Goal: Complete application form: Complete application form

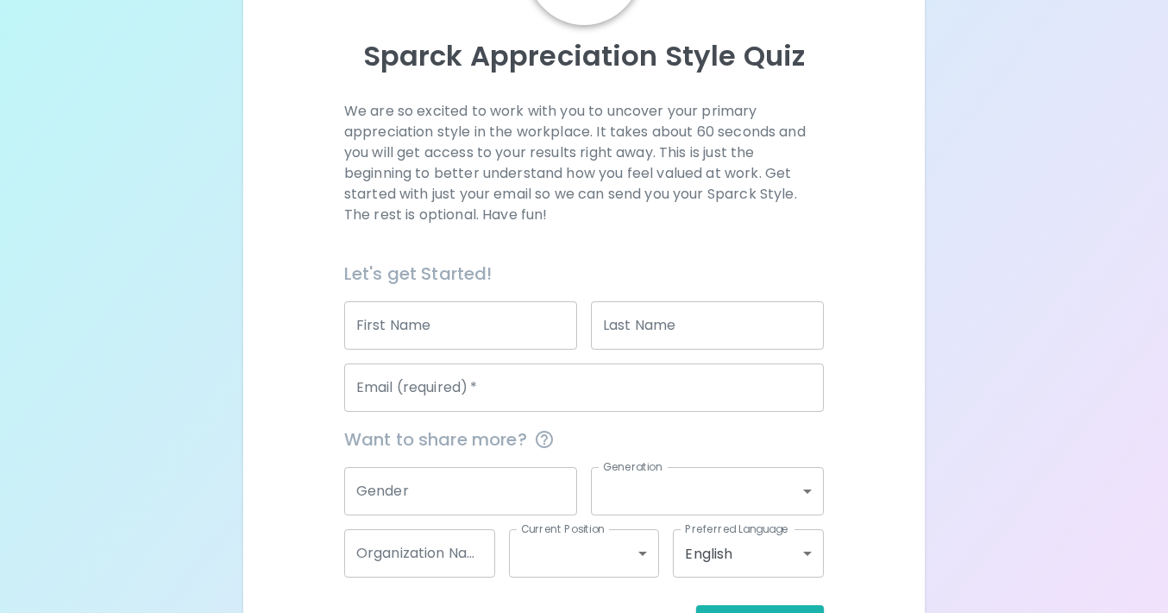
scroll to position [170, 0]
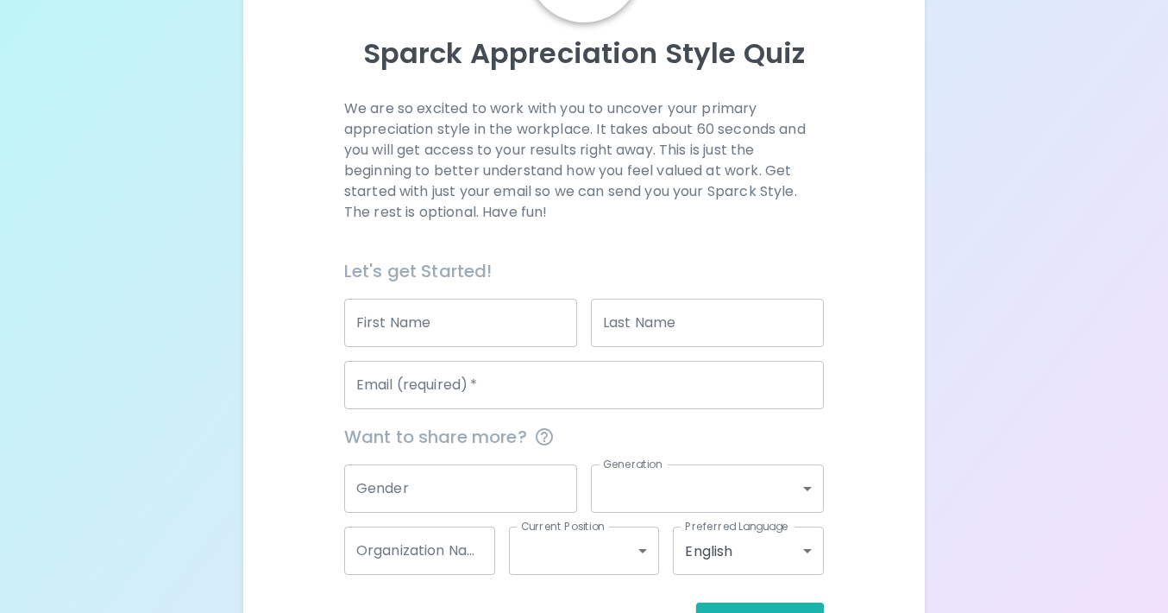
click at [435, 306] on input "First Name" at bounding box center [460, 323] width 233 height 48
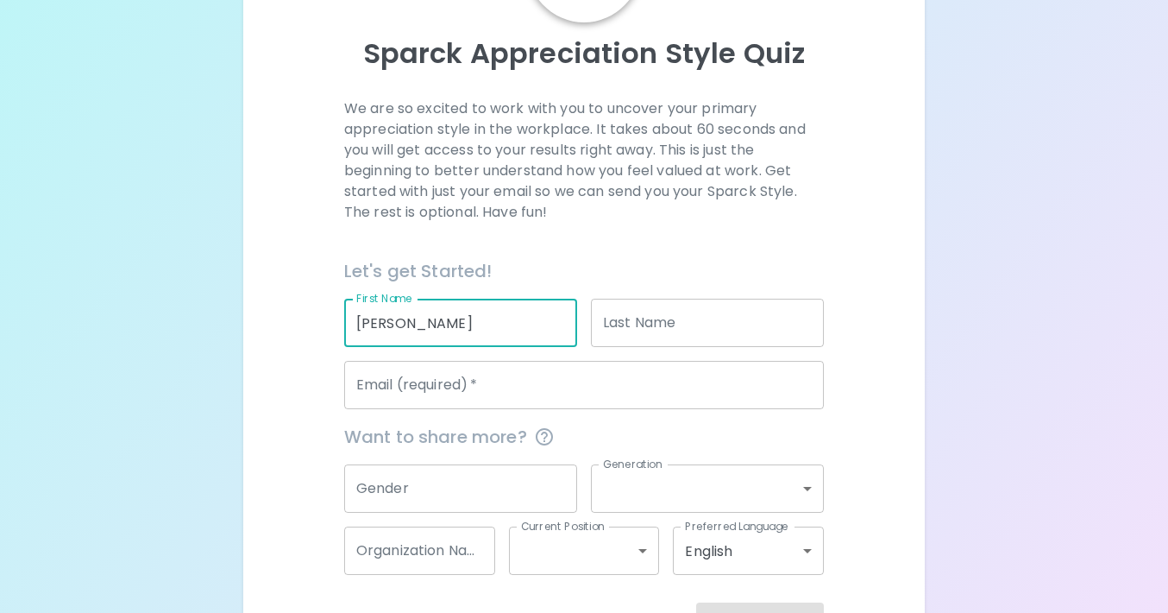
type input "[PERSON_NAME]"
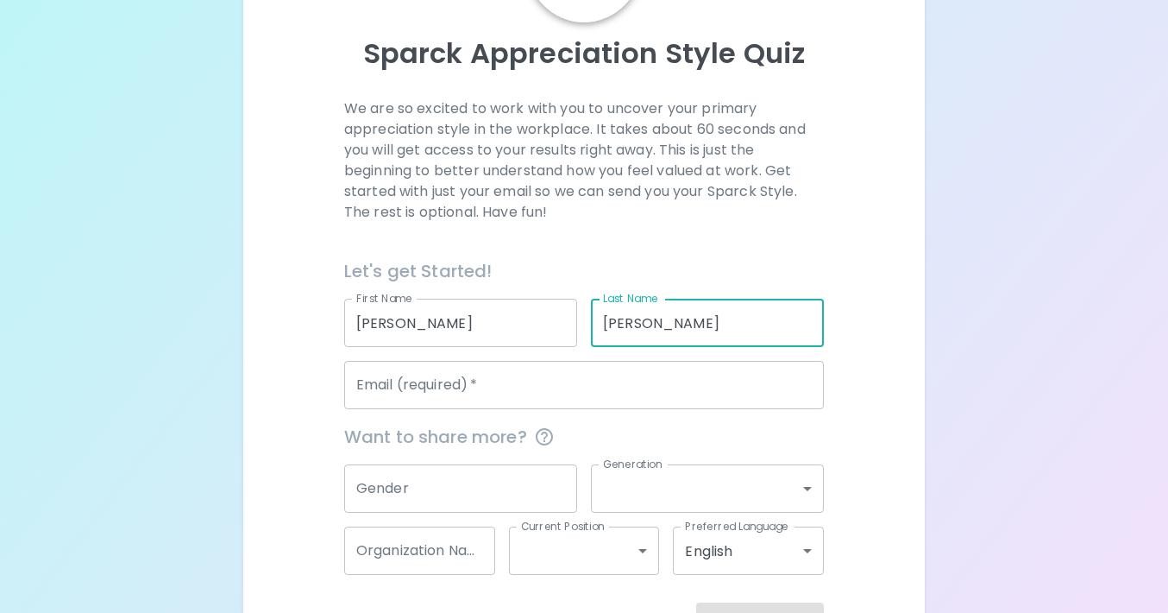
type input "[PERSON_NAME]"
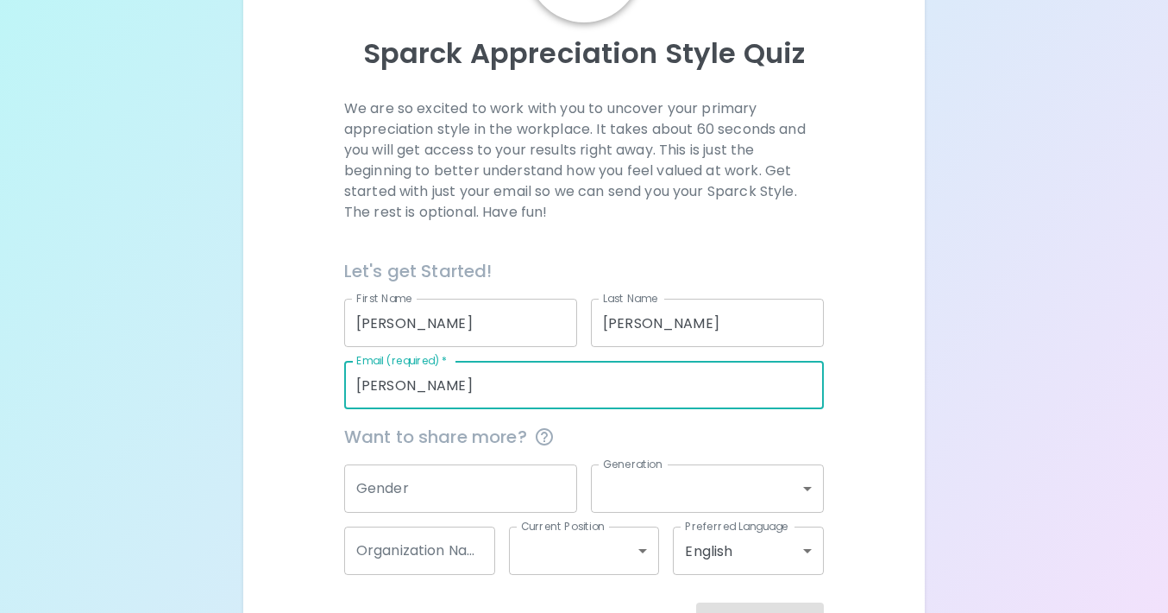
type input "[PERSON_NAME][EMAIL_ADDRESS][PERSON_NAME][DOMAIN_NAME][US_STATE]"
click at [434, 494] on input "Gender" at bounding box center [460, 488] width 233 height 48
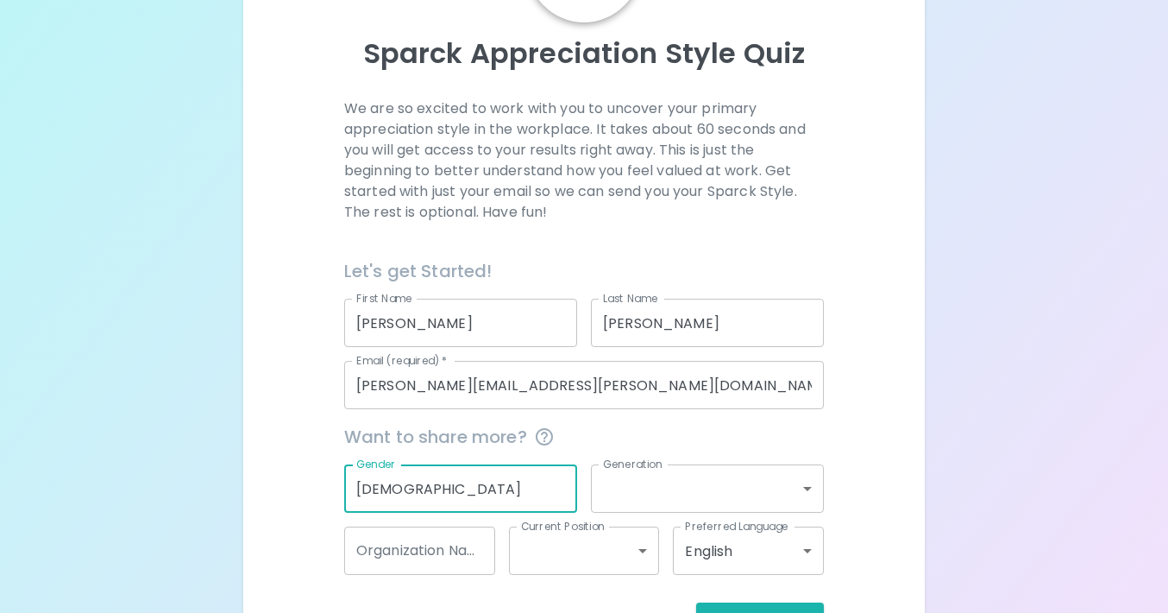
type input "[DEMOGRAPHIC_DATA]"
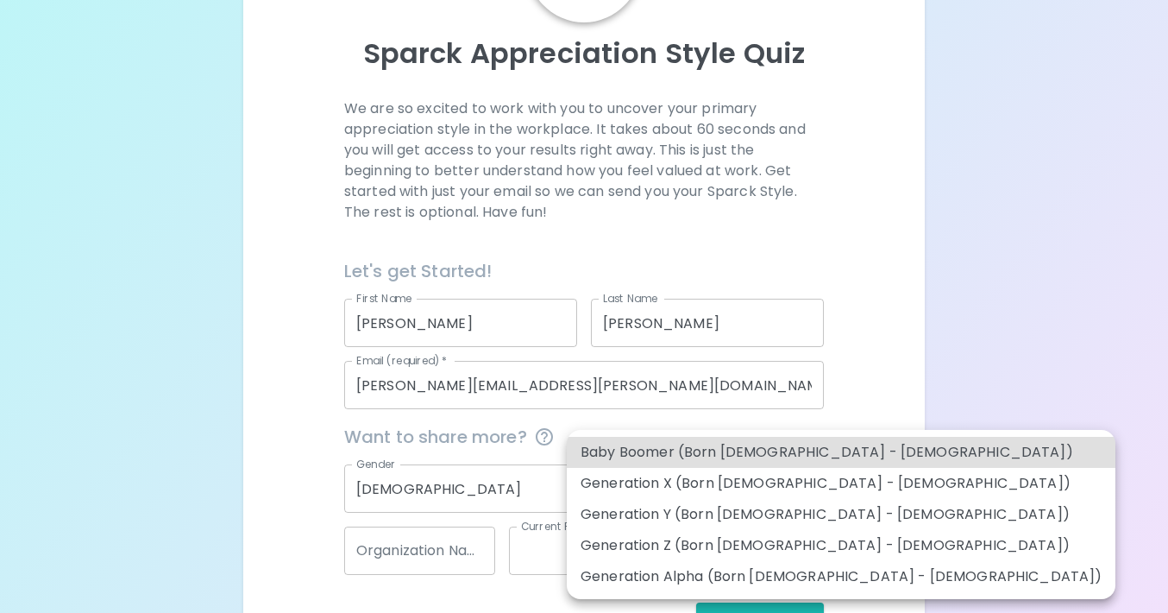
click at [634, 489] on body "Sparck Appreciation Style Quiz We are so excited to work with you to uncover yo…" at bounding box center [584, 251] width 1168 height 843
click at [645, 513] on li "Generation Y (Born [DEMOGRAPHIC_DATA] - [DEMOGRAPHIC_DATA])" at bounding box center [841, 514] width 549 height 31
type input "generation_y"
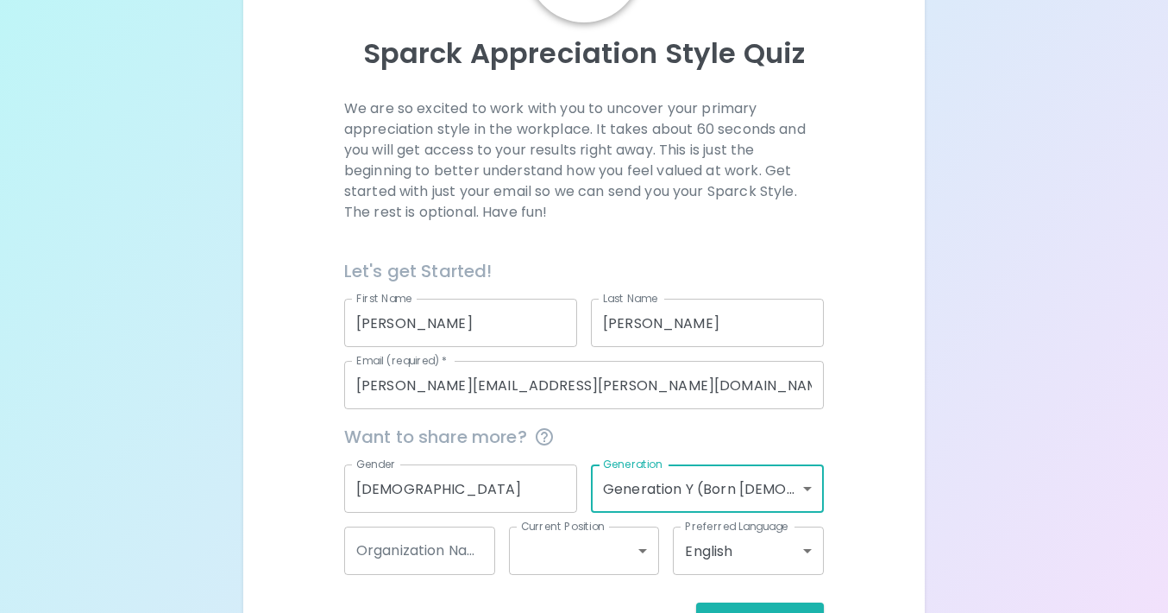
scroll to position [230, 0]
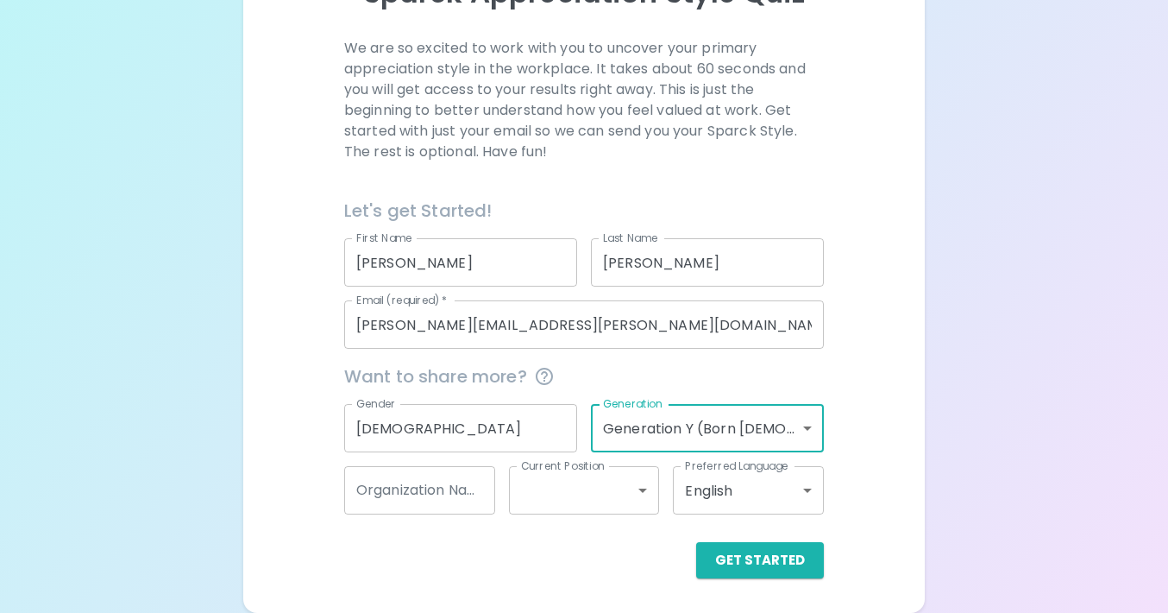
click at [443, 485] on div "Organization Name Organization Name" at bounding box center [419, 490] width 151 height 48
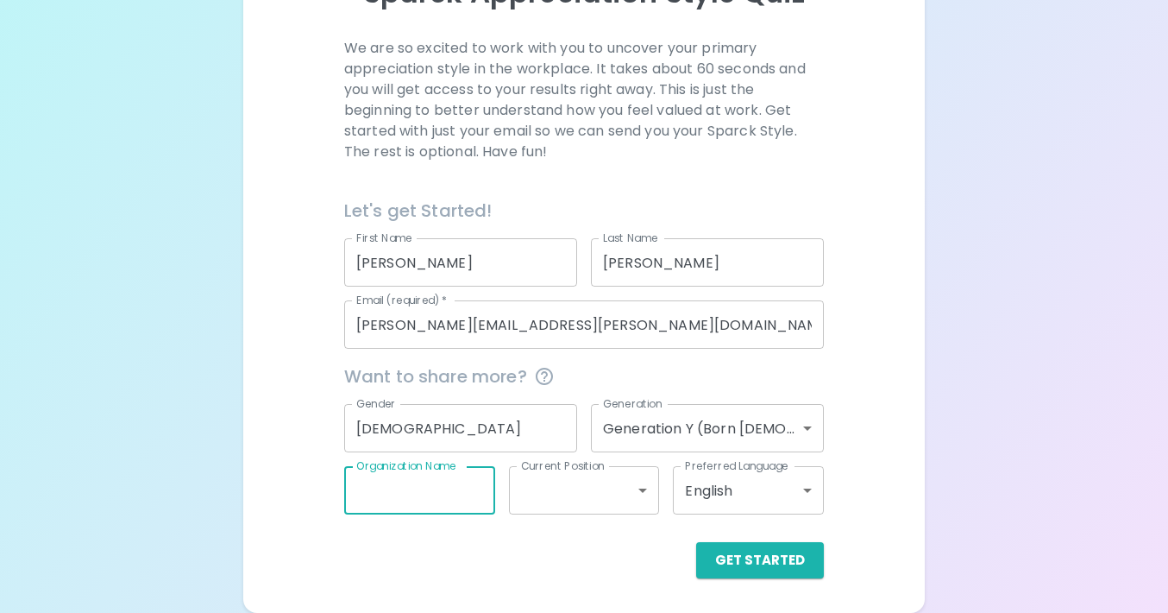
click at [569, 490] on body "Sparck Appreciation Style Quiz We are so excited to work with you to uncover yo…" at bounding box center [584, 191] width 1168 height 843
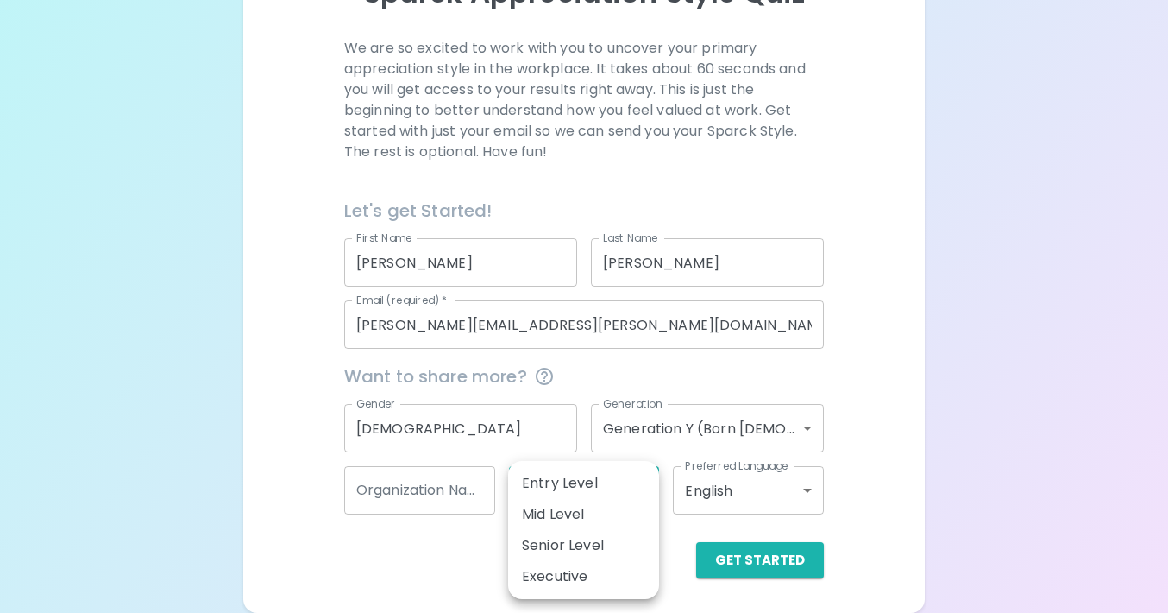
click at [883, 487] on div at bounding box center [584, 306] width 1168 height 613
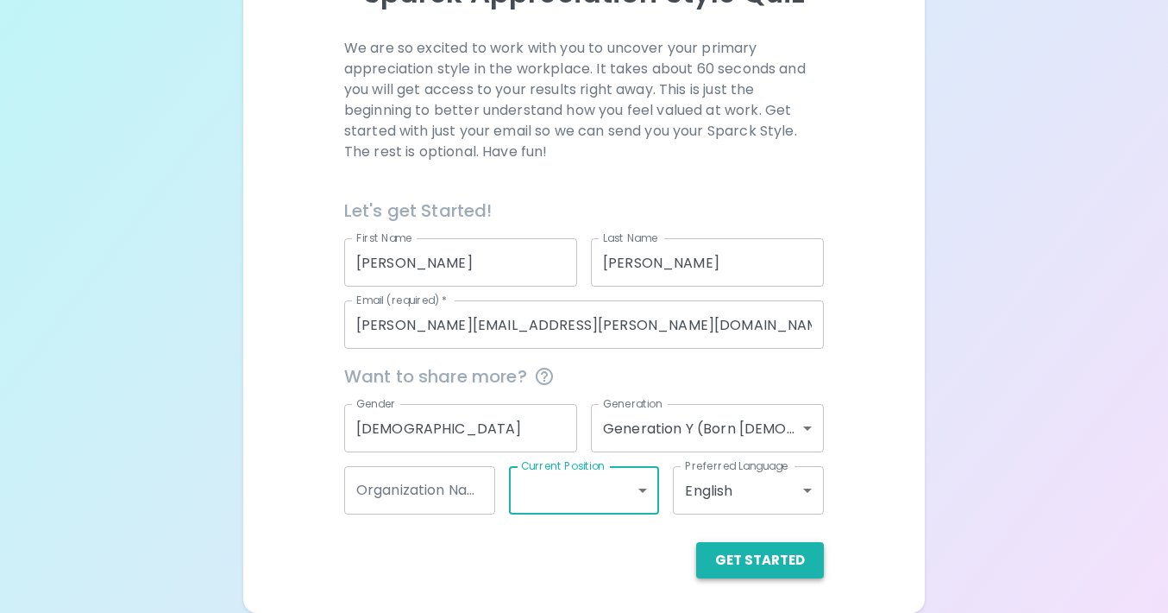
click at [799, 565] on button "Get Started" at bounding box center [760, 560] width 128 height 36
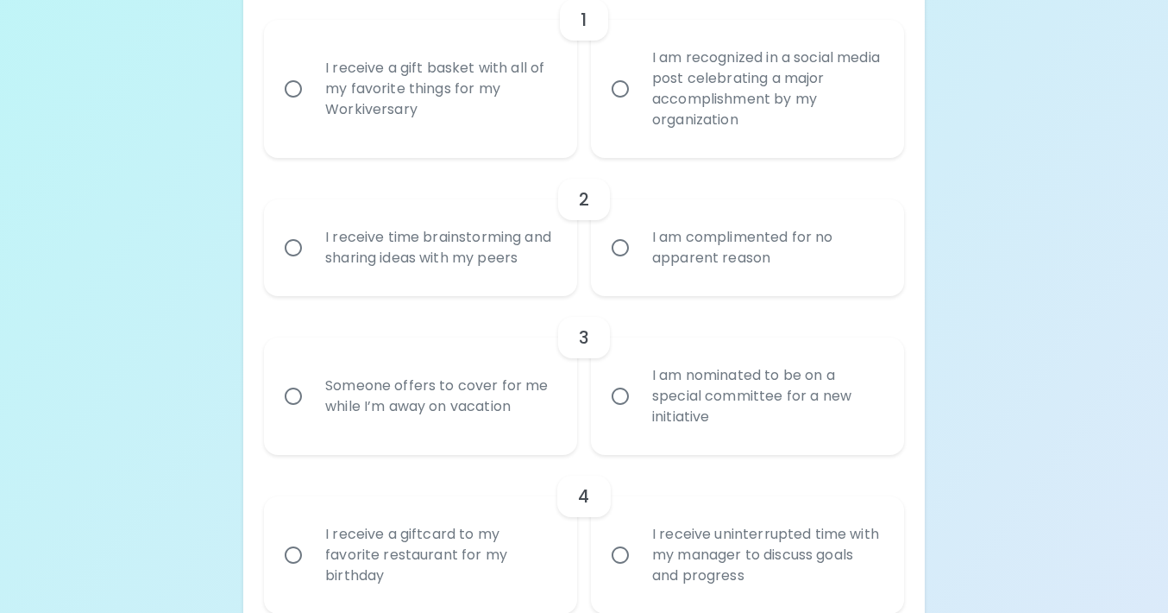
scroll to position [442, 0]
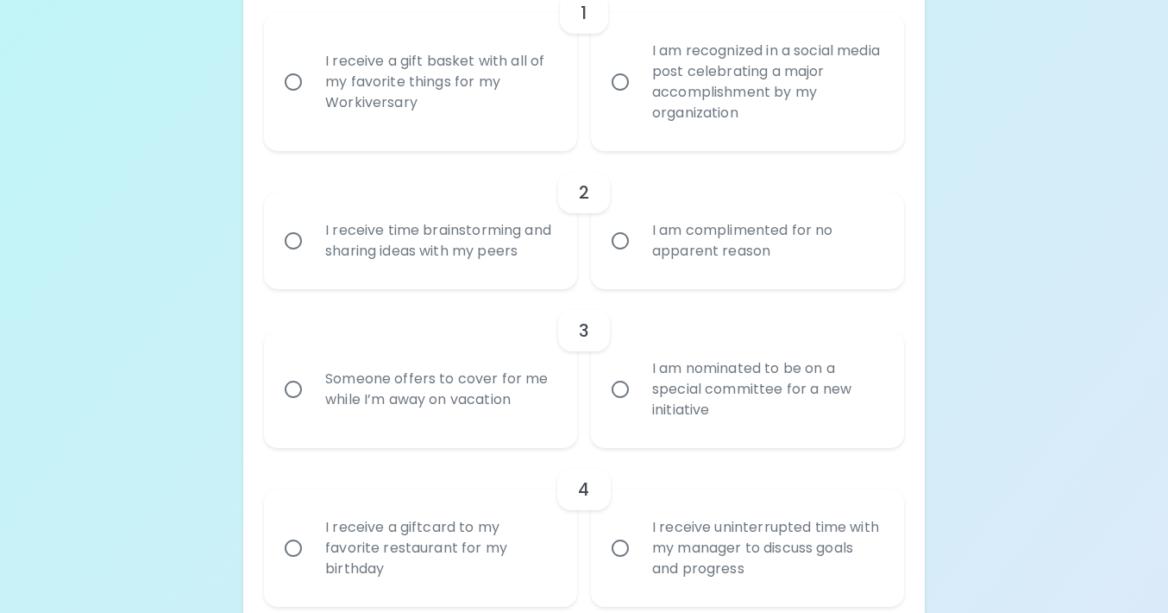
click at [621, 253] on input "I am complimented for no apparent reason" at bounding box center [620, 241] width 36 height 36
radio input "true"
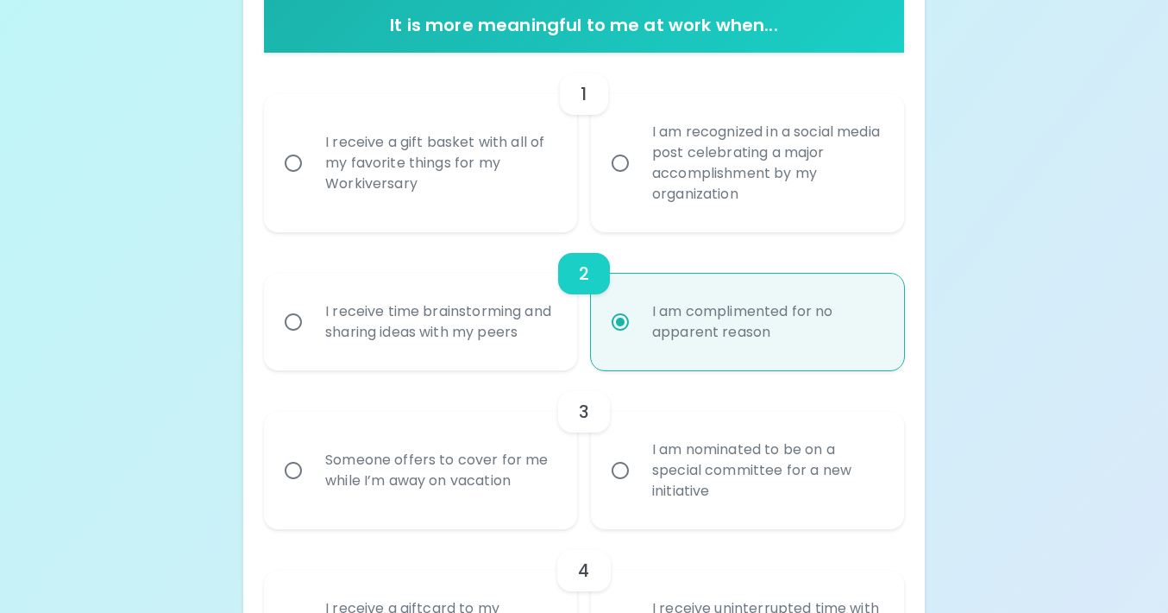
scroll to position [357, 0]
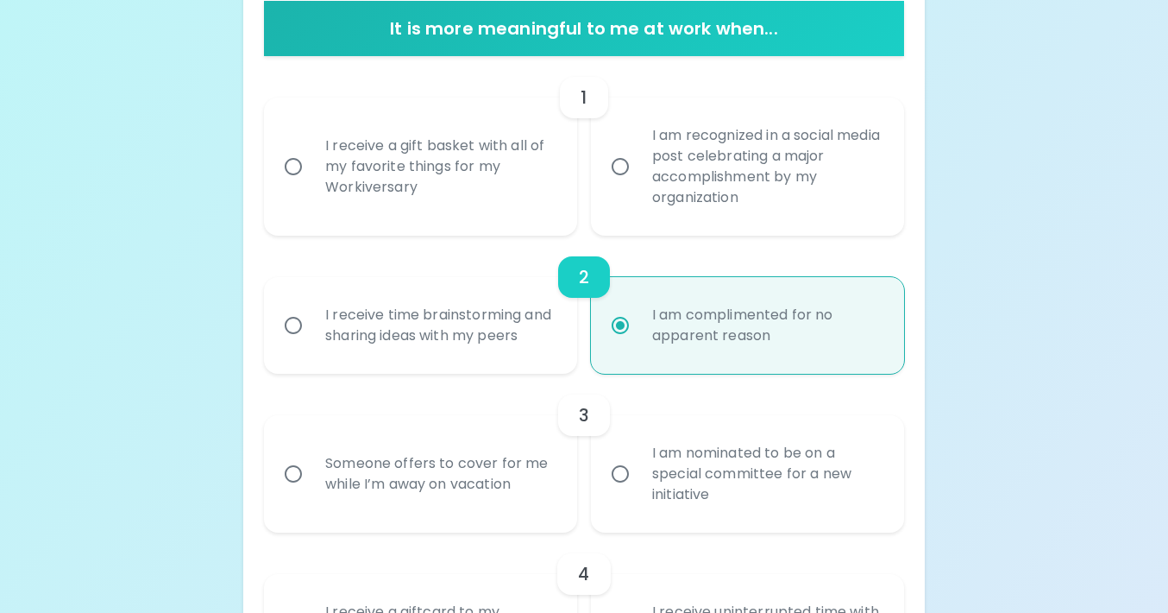
click at [664, 196] on div "I am recognized in a social media post celebrating a major accomplishment by my…" at bounding box center [767, 166] width 256 height 124
click at [639, 185] on input "I am recognized in a social media post celebrating a major accomplishment by my…" at bounding box center [620, 166] width 36 height 36
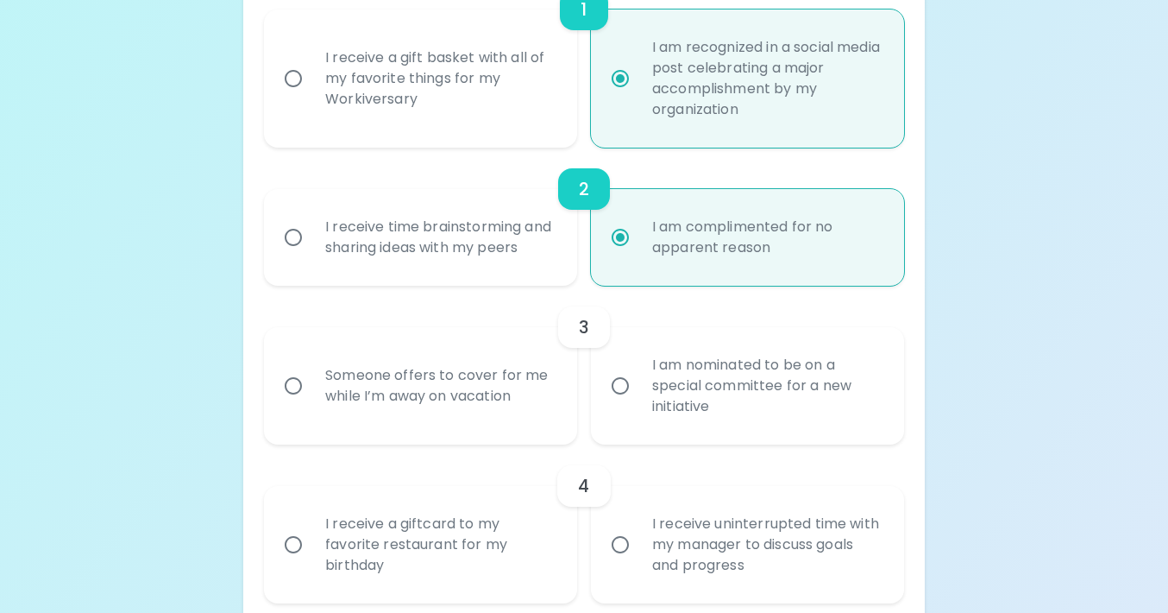
scroll to position [442, 0]
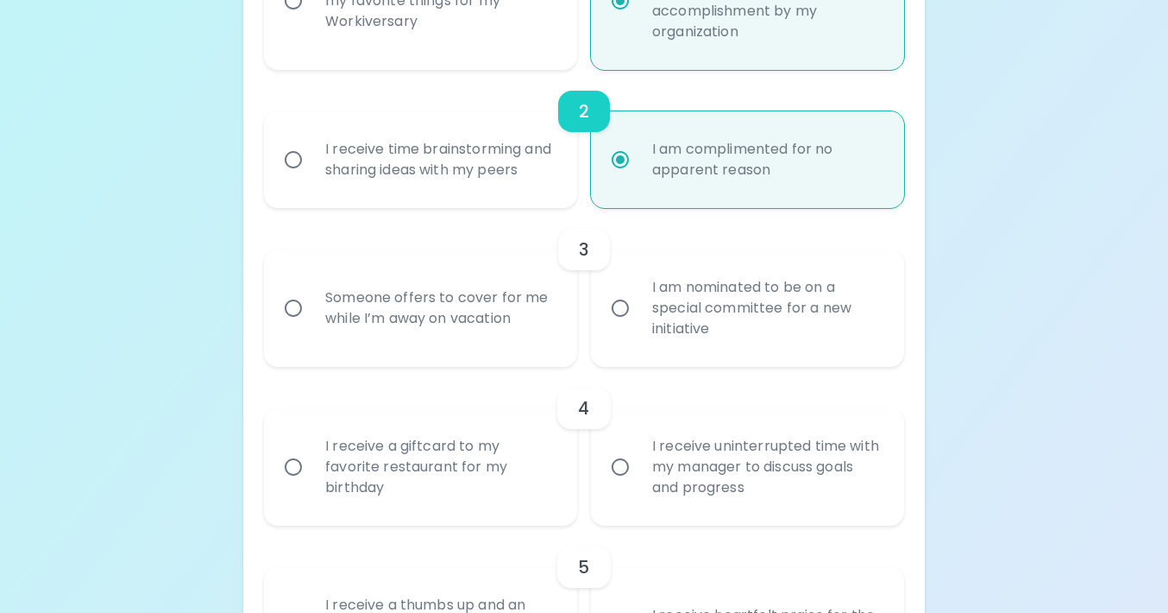
click at [721, 347] on div "I am nominated to be on a special committee for a new initiative" at bounding box center [767, 308] width 256 height 104
click at [639, 326] on input "I am nominated to be on a special committee for a new initiative" at bounding box center [620, 308] width 36 height 36
radio input "false"
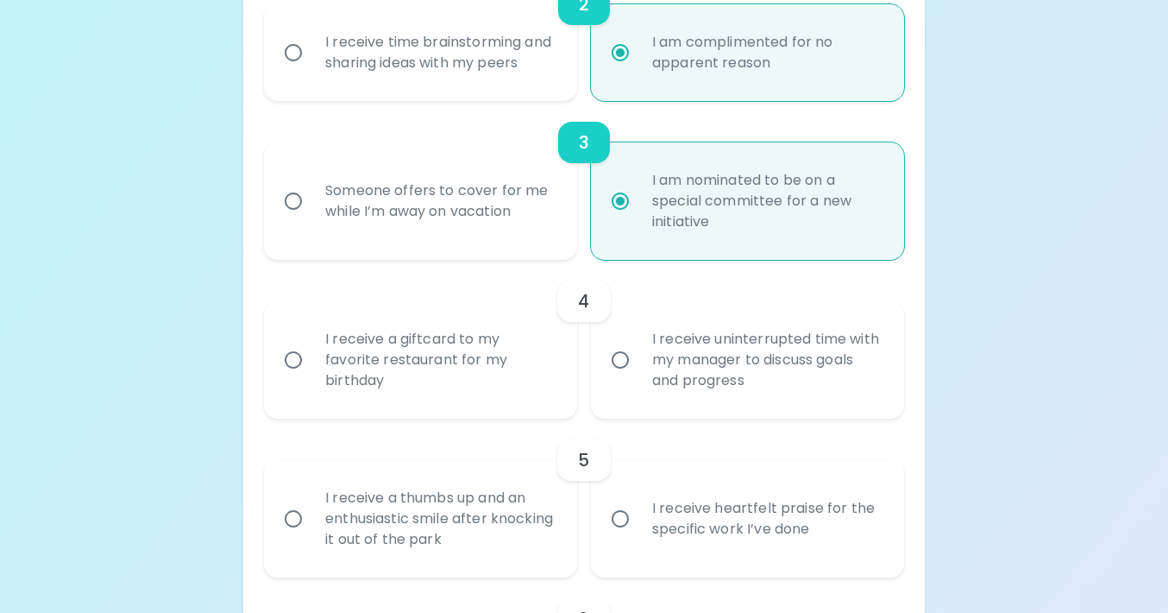
scroll to position [661, 0]
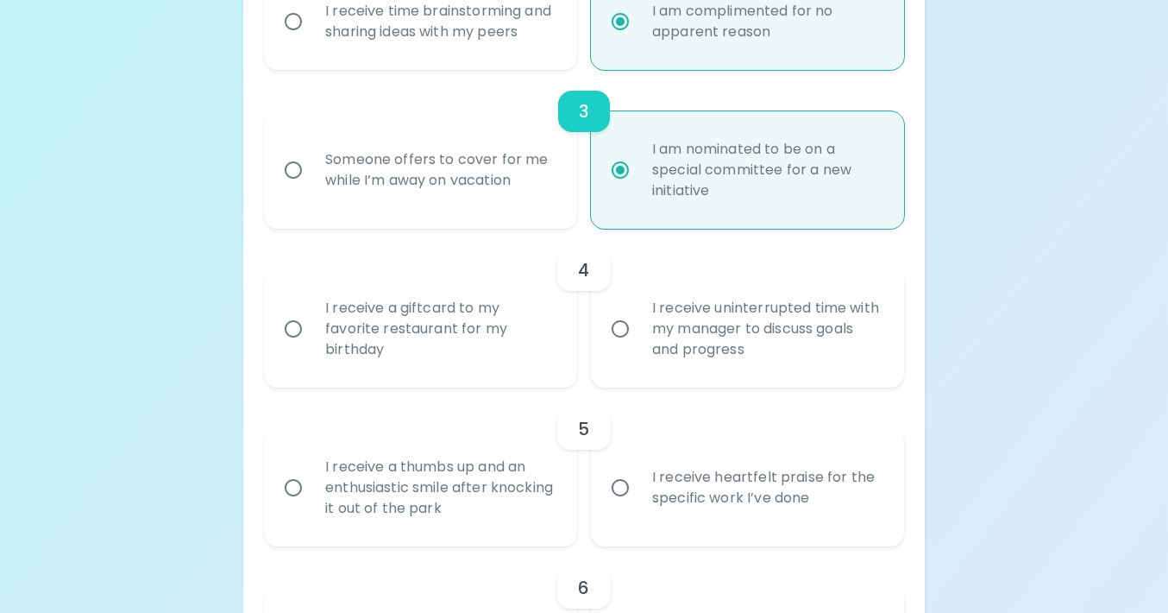
radio input "true"
click at [431, 381] on div "I receive a giftcard to my favorite restaurant for my birthday" at bounding box center [440, 329] width 256 height 104
click at [312, 347] on input "I receive a giftcard to my favorite restaurant for my birthday" at bounding box center [293, 329] width 36 height 36
radio input "false"
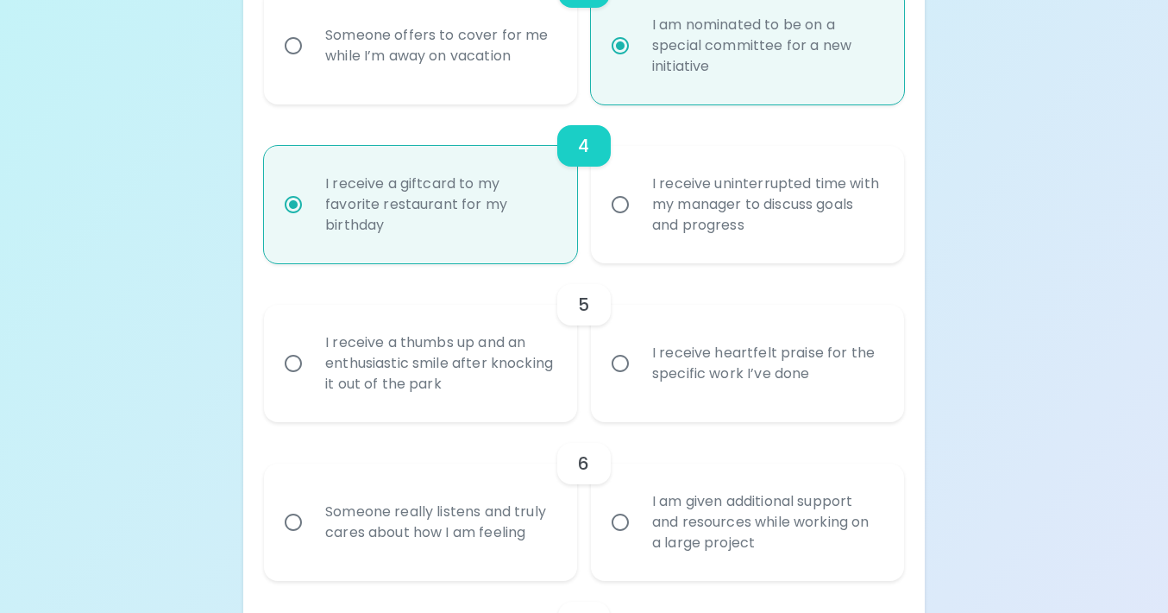
scroll to position [799, 0]
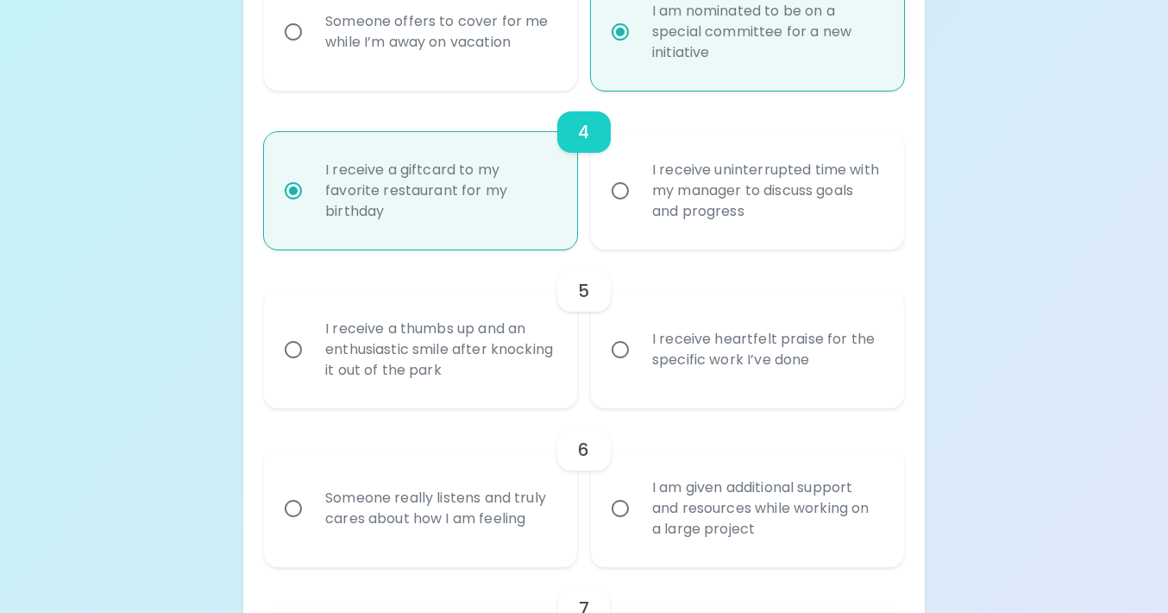
radio input "true"
click at [660, 387] on div "I receive heartfelt praise for the specific work I’ve done" at bounding box center [767, 349] width 256 height 83
click at [639, 368] on input "I receive heartfelt praise for the specific work I’ve done" at bounding box center [620, 349] width 36 height 36
radio input "false"
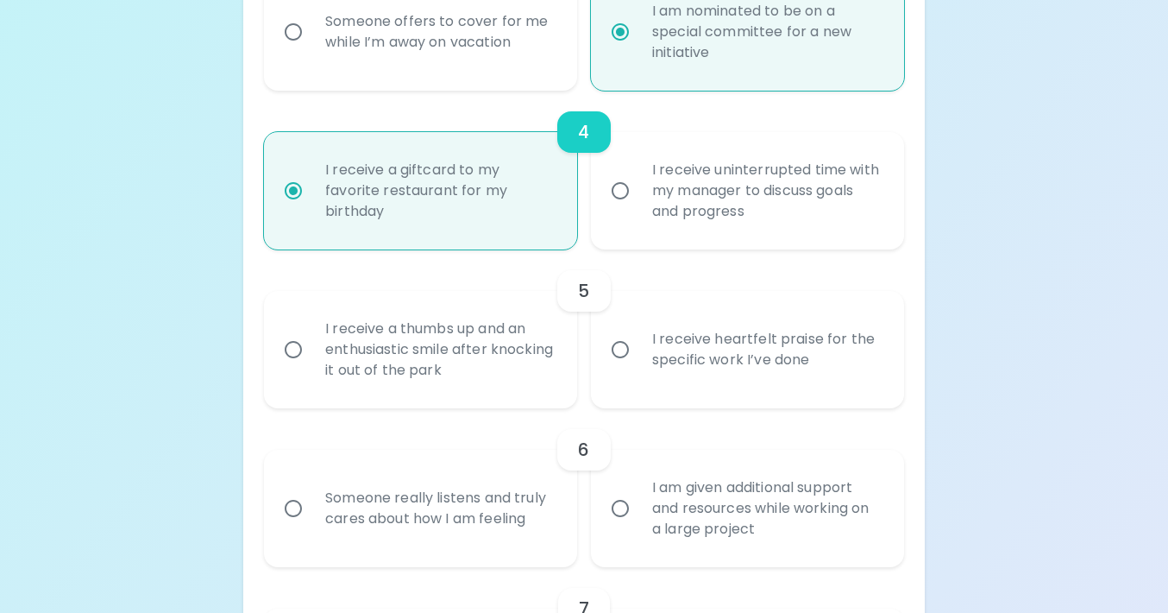
radio input "false"
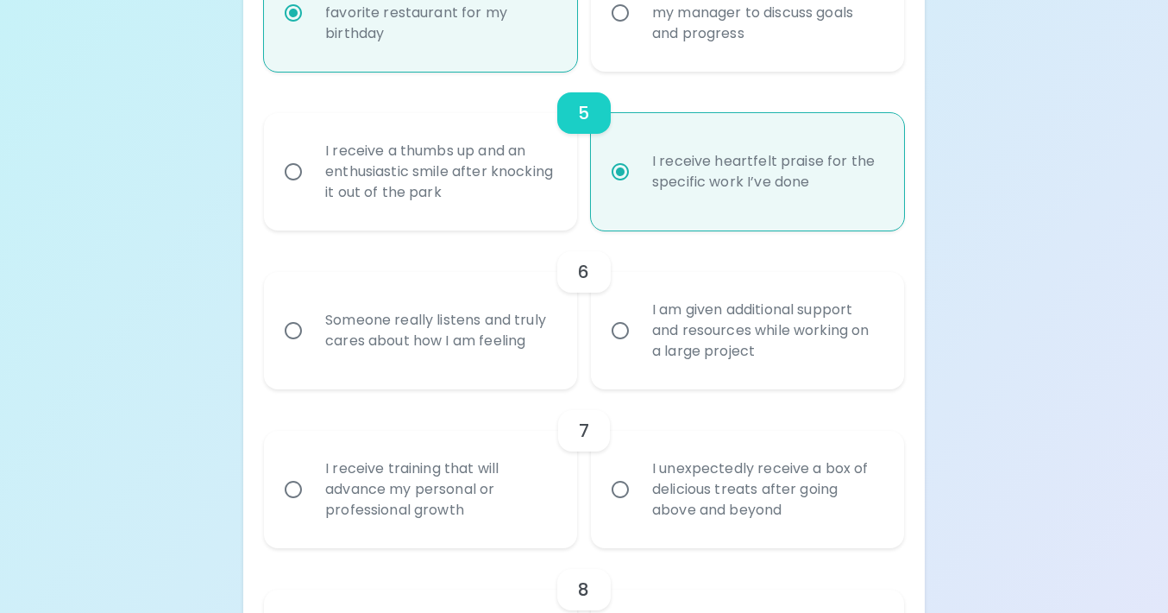
scroll to position [979, 0]
radio input "true"
click at [679, 371] on div "I am given additional support and resources while working on a large project" at bounding box center [767, 328] width 256 height 104
click at [639, 346] on input "I am given additional support and resources while working on a large project" at bounding box center [620, 328] width 36 height 36
radio input "false"
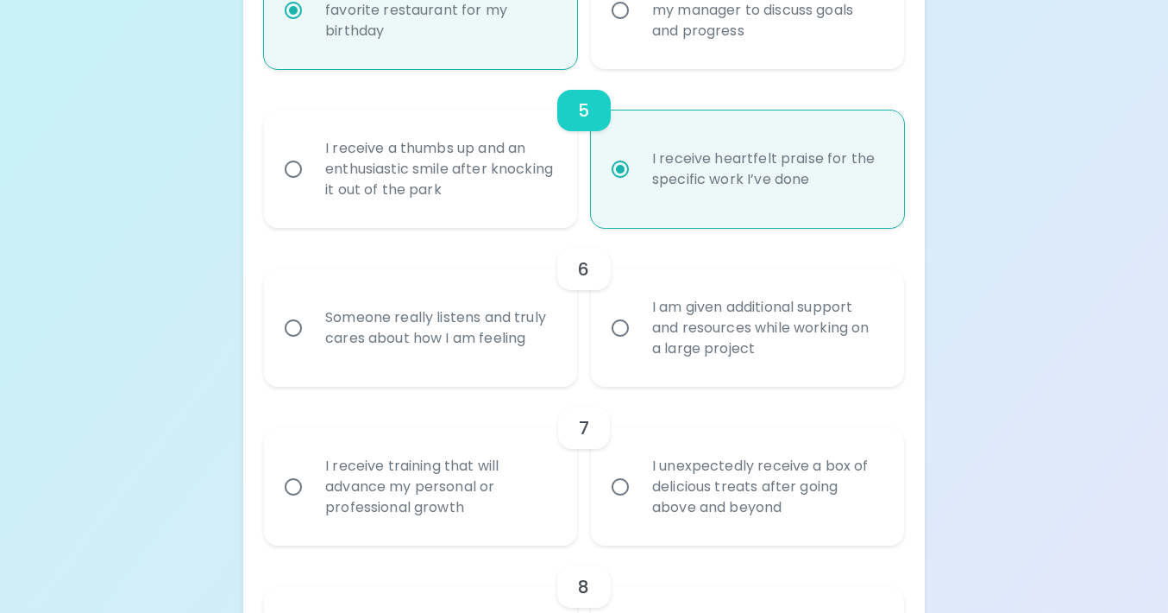
radio input "false"
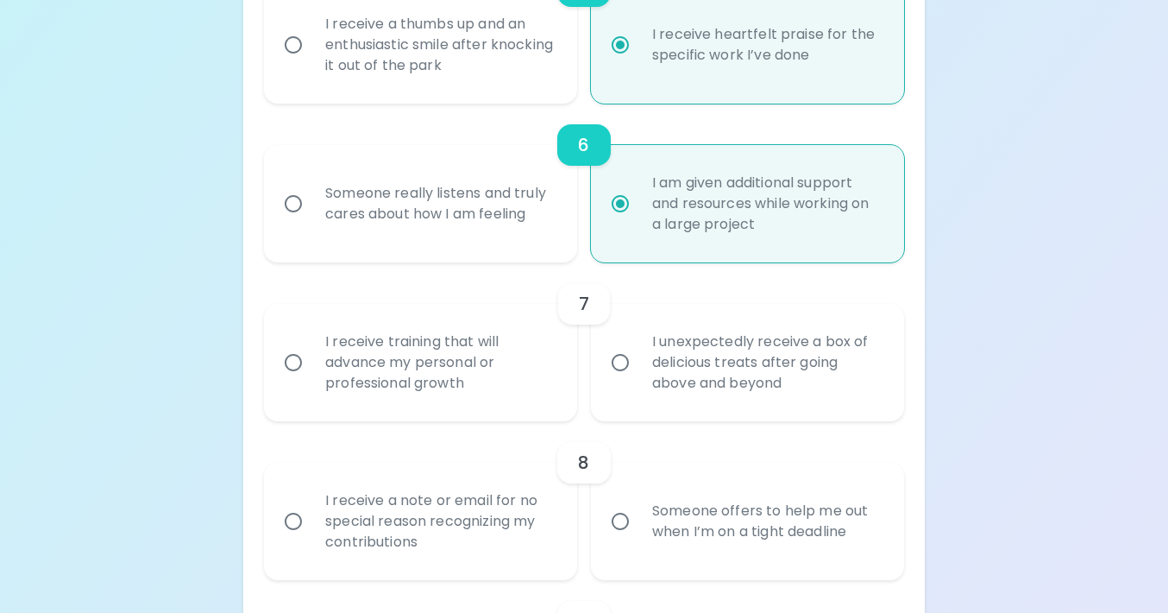
scroll to position [1117, 0]
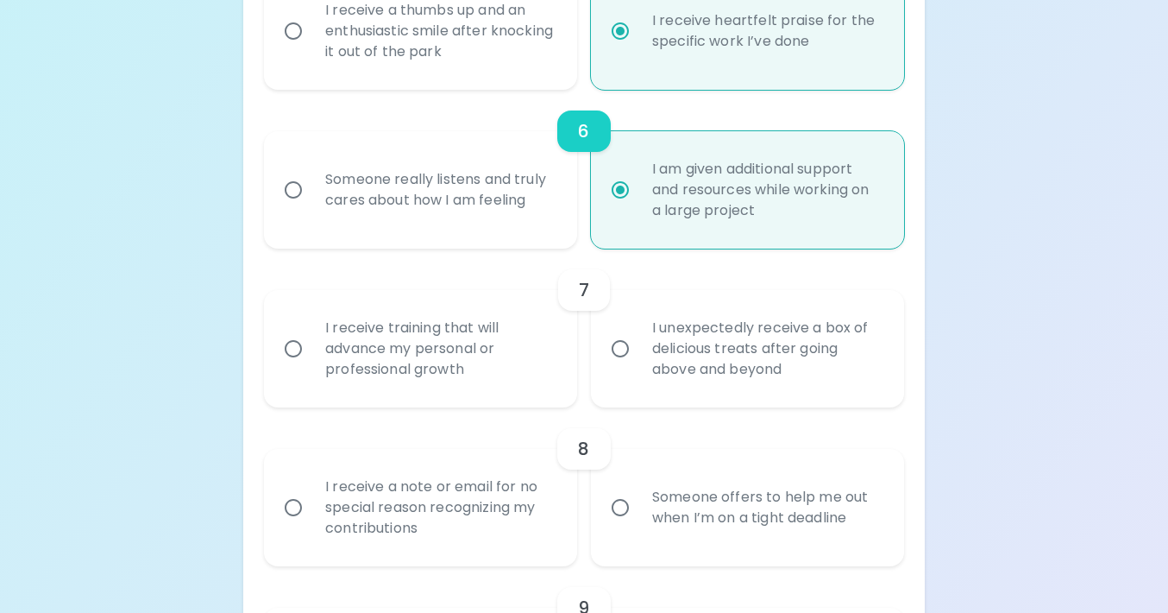
click at [517, 371] on div "I receive training that will advance my personal or professional growth" at bounding box center [440, 349] width 256 height 104
click at [312, 367] on input "I receive training that will advance my personal or professional growth" at bounding box center [293, 348] width 36 height 36
radio input "false"
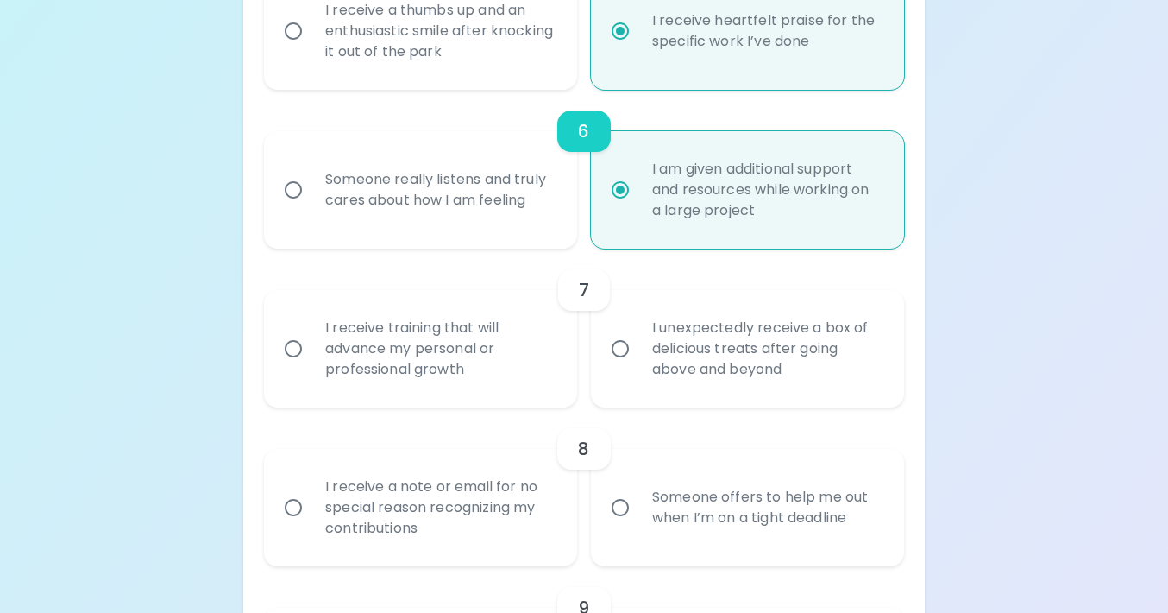
radio input "false"
radio input "true"
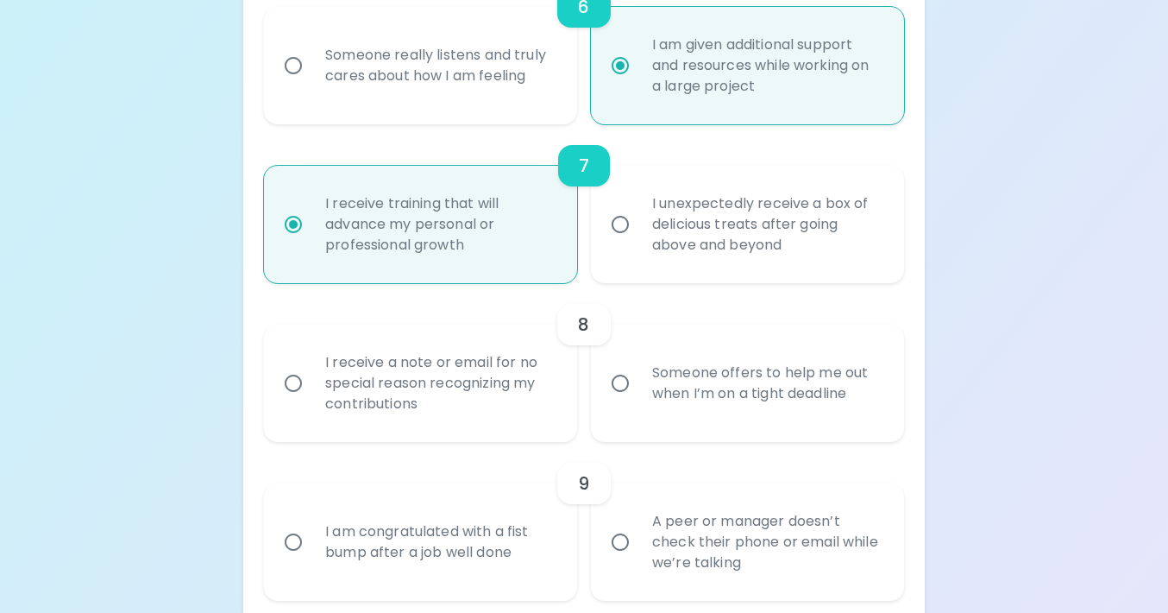
scroll to position [1256, 0]
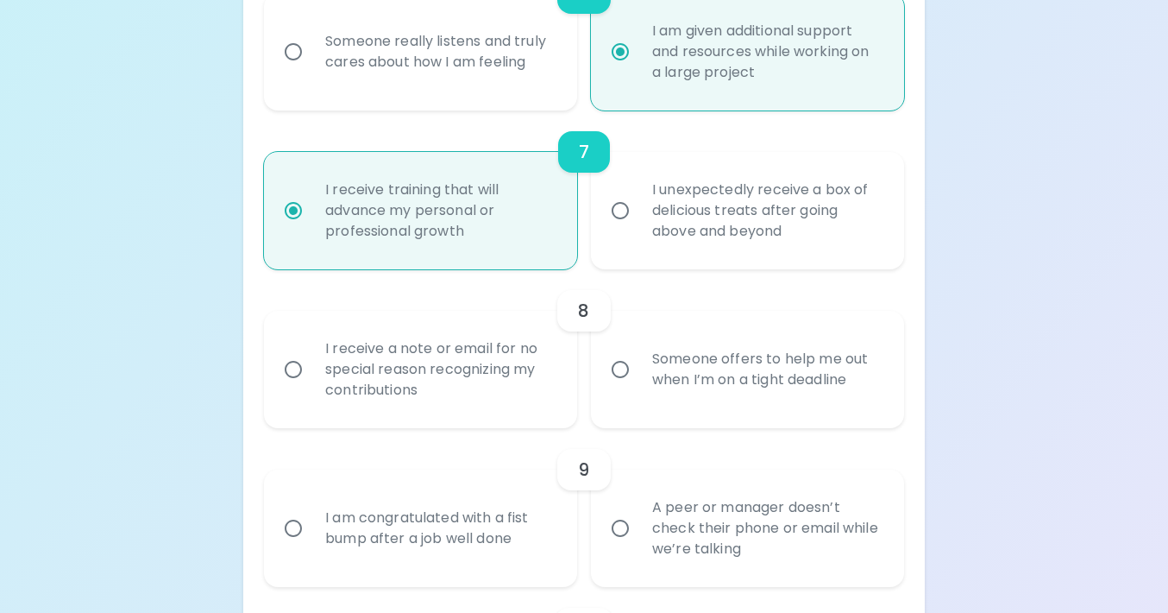
radio input "true"
click at [513, 421] on div "I receive a note or email for no special reason recognizing my contributions" at bounding box center [440, 370] width 256 height 104
click at [312, 387] on input "I receive a note or email for no special reason recognizing my contributions" at bounding box center [293, 369] width 36 height 36
radio input "false"
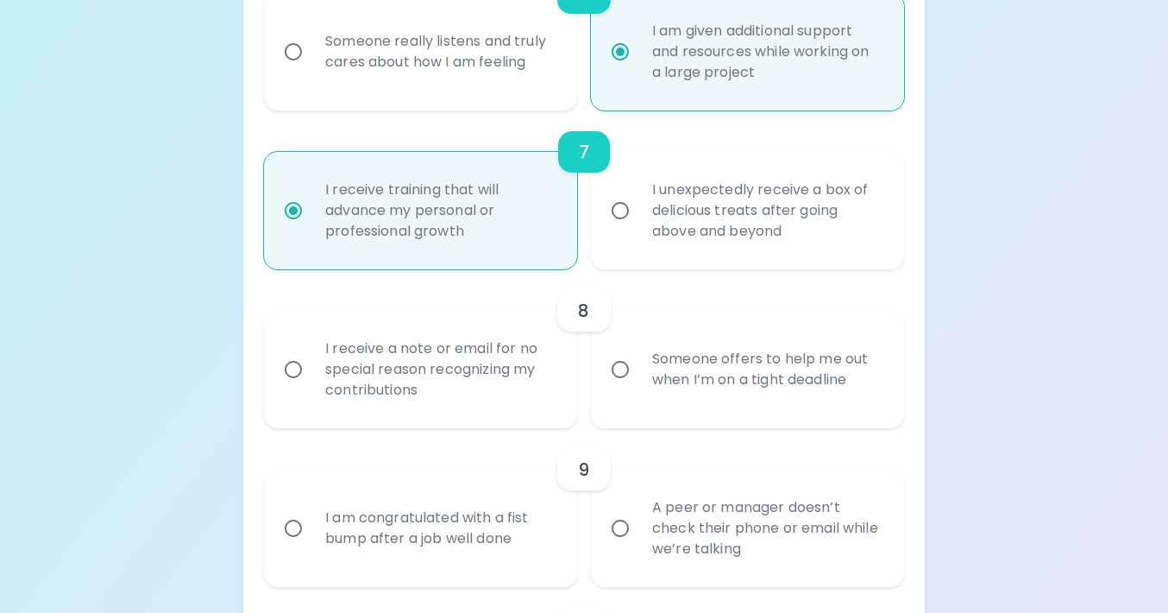
radio input "false"
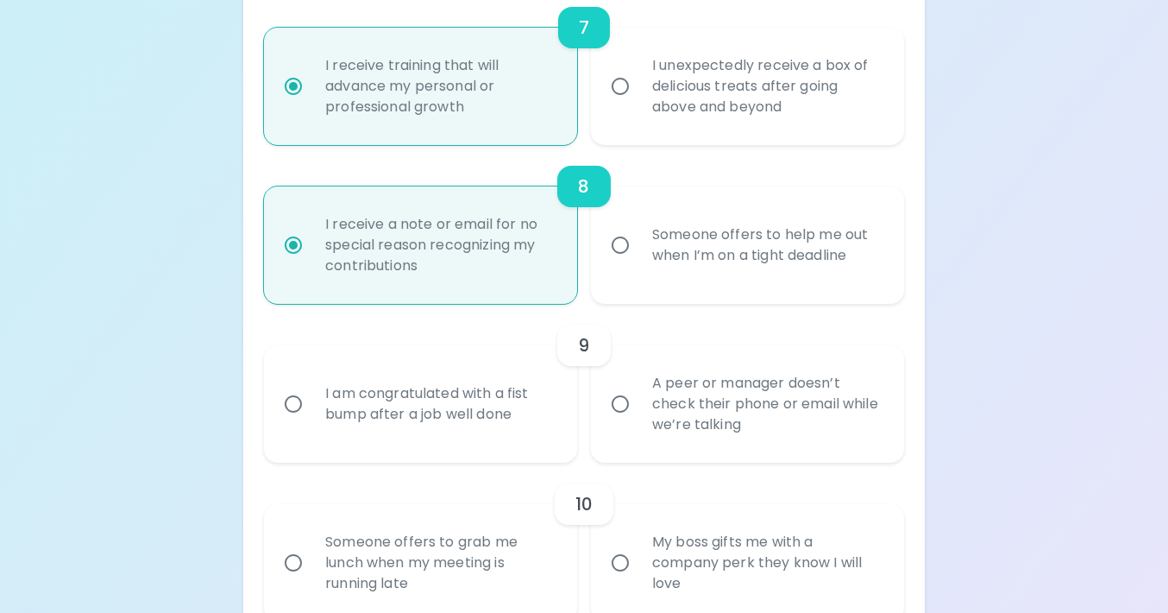
scroll to position [1394, 0]
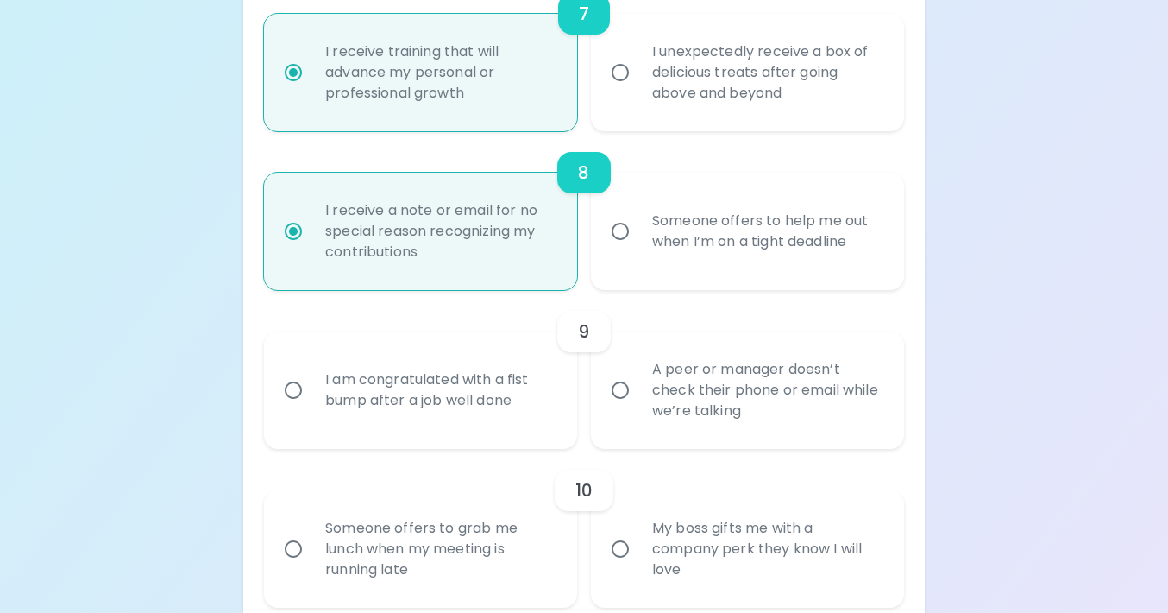
click at [708, 416] on div "A peer or manager doesn’t check their phone or email while we’re talking" at bounding box center [767, 390] width 256 height 104
click at [639, 408] on input "A peer or manager doesn’t check their phone or email while we’re talking" at bounding box center [620, 390] width 36 height 36
radio input "false"
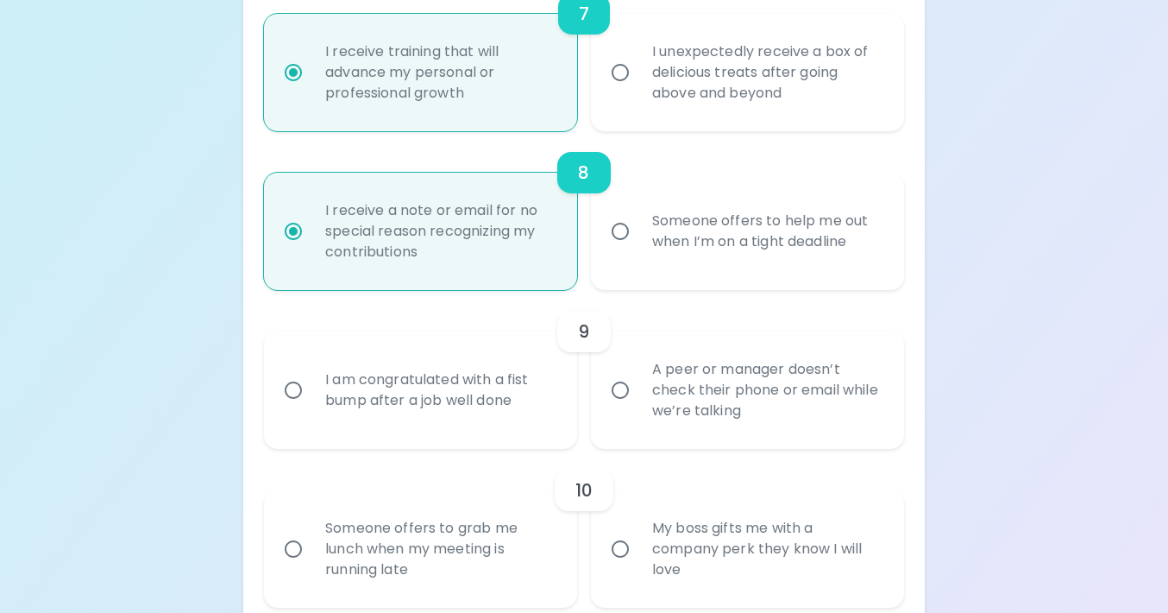
radio input "false"
radio input "true"
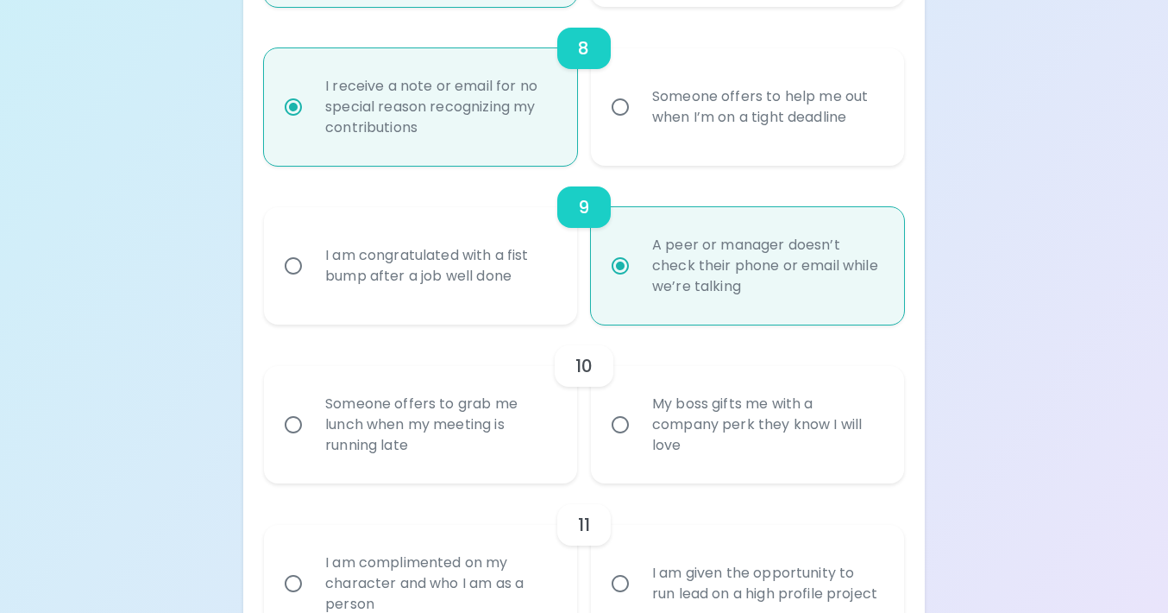
scroll to position [1532, 0]
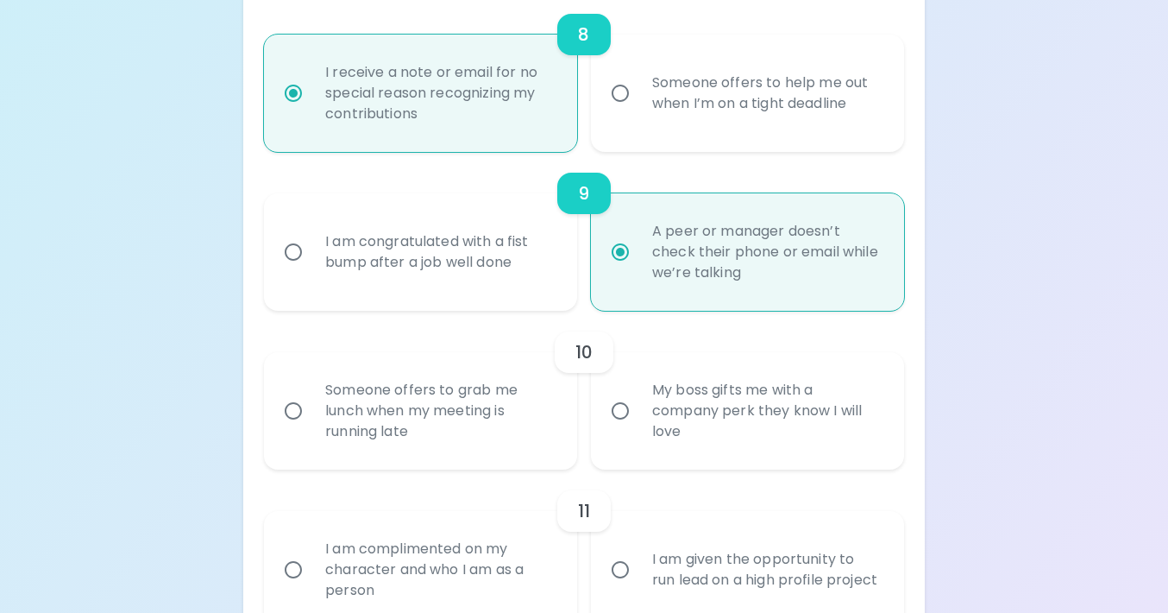
radio input "true"
click at [503, 463] on div "Someone offers to grab me lunch when my meeting is running late" at bounding box center [440, 411] width 256 height 104
click at [312, 429] on input "Someone offers to grab me lunch when my meeting is running late" at bounding box center [293, 411] width 36 height 36
radio input "false"
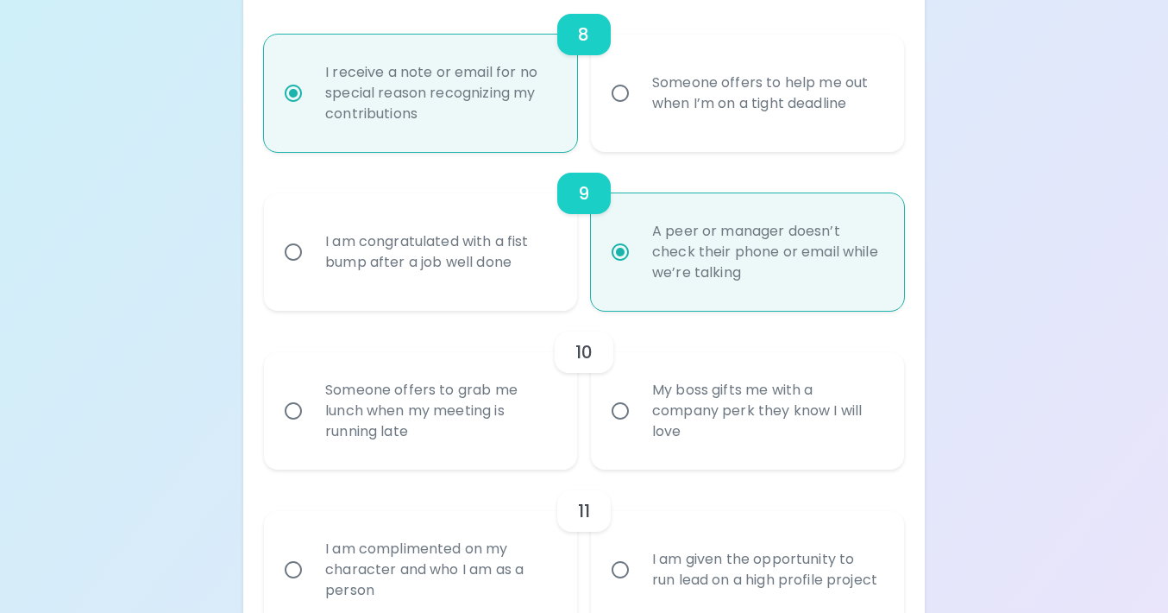
radio input "false"
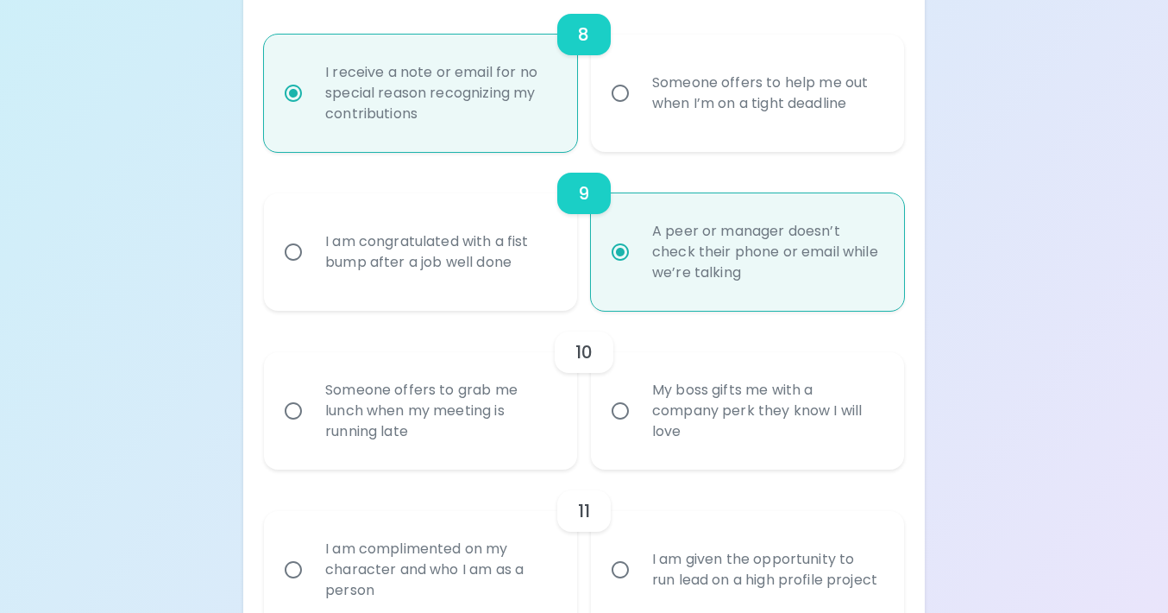
radio input "false"
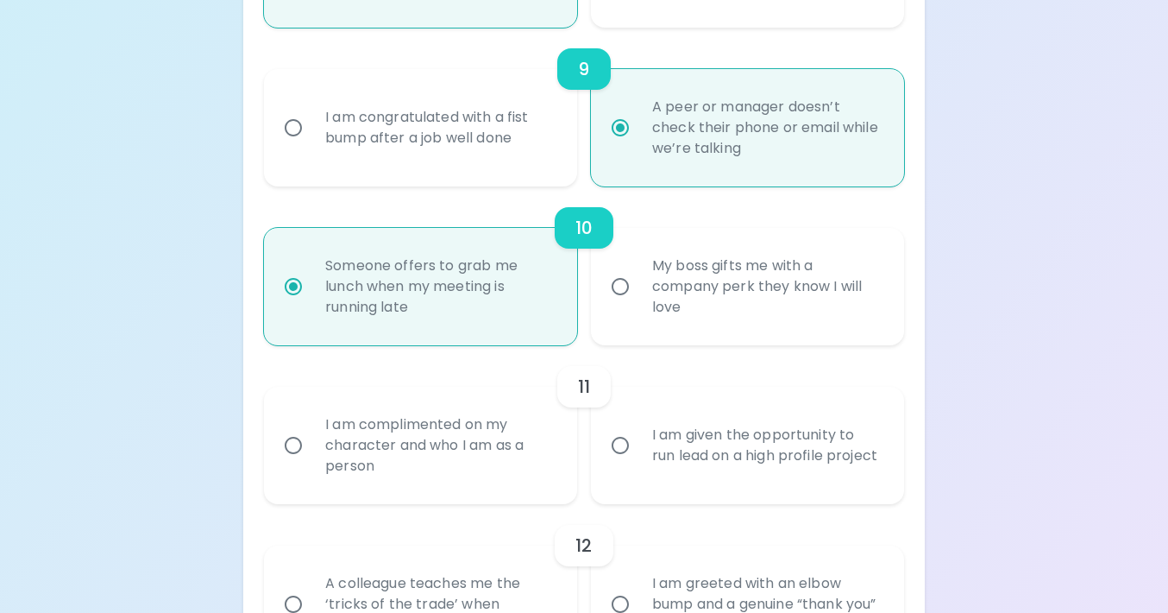
scroll to position [1670, 0]
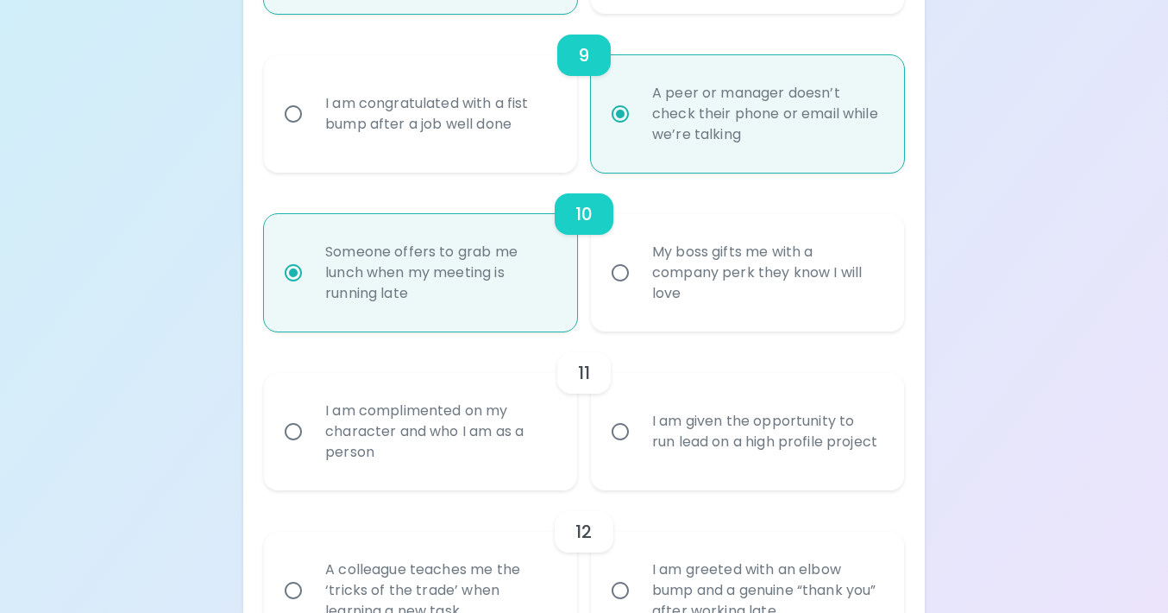
click at [503, 467] on div "I am complimented on my character and who I am as a person" at bounding box center [440, 432] width 256 height 104
click at [312, 450] on input "I am complimented on my character and who I am as a person" at bounding box center [293, 431] width 36 height 36
radio input "false"
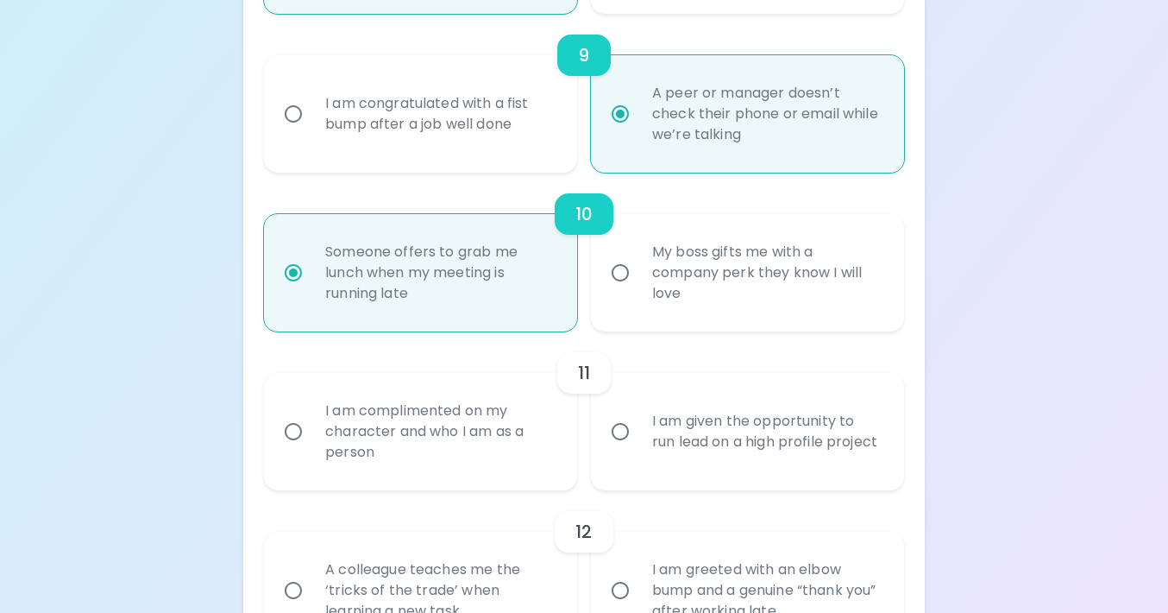
radio input "false"
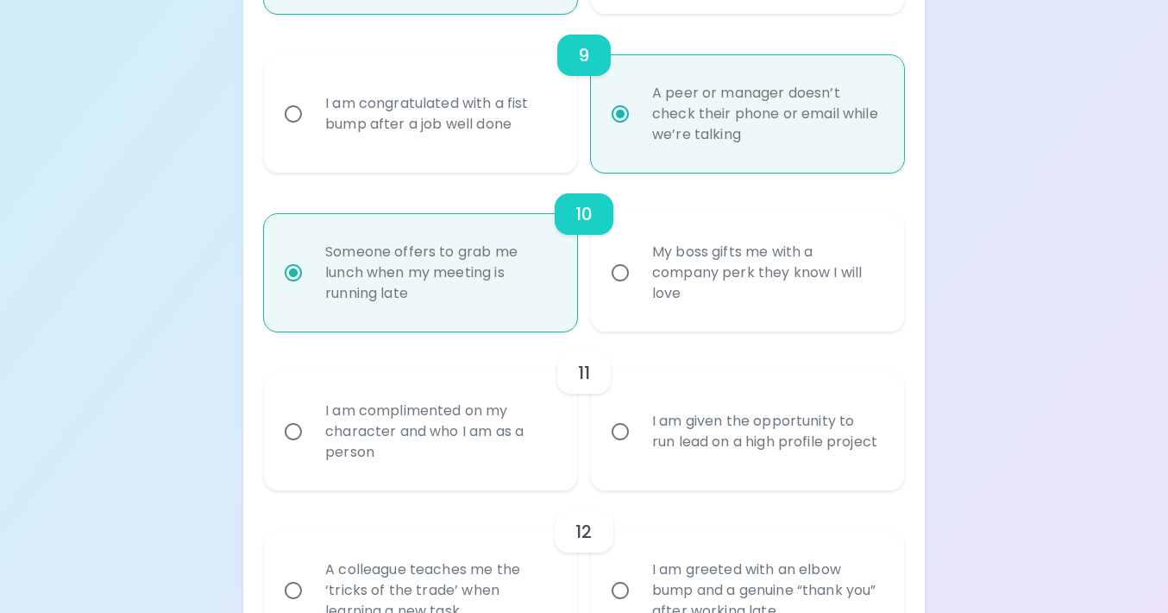
radio input "true"
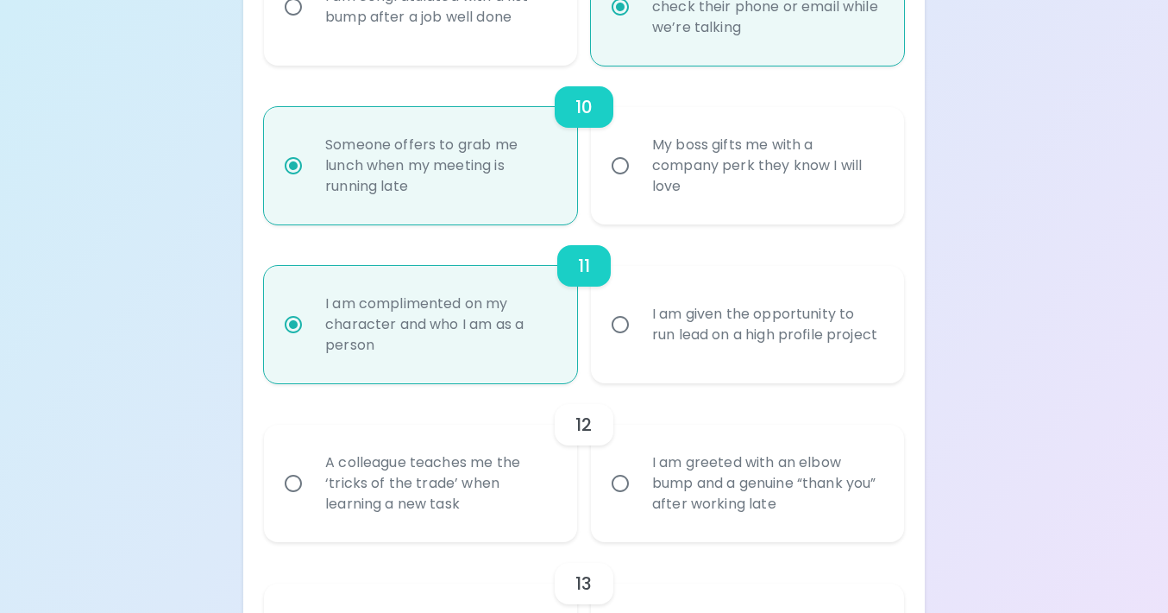
scroll to position [1808, 0]
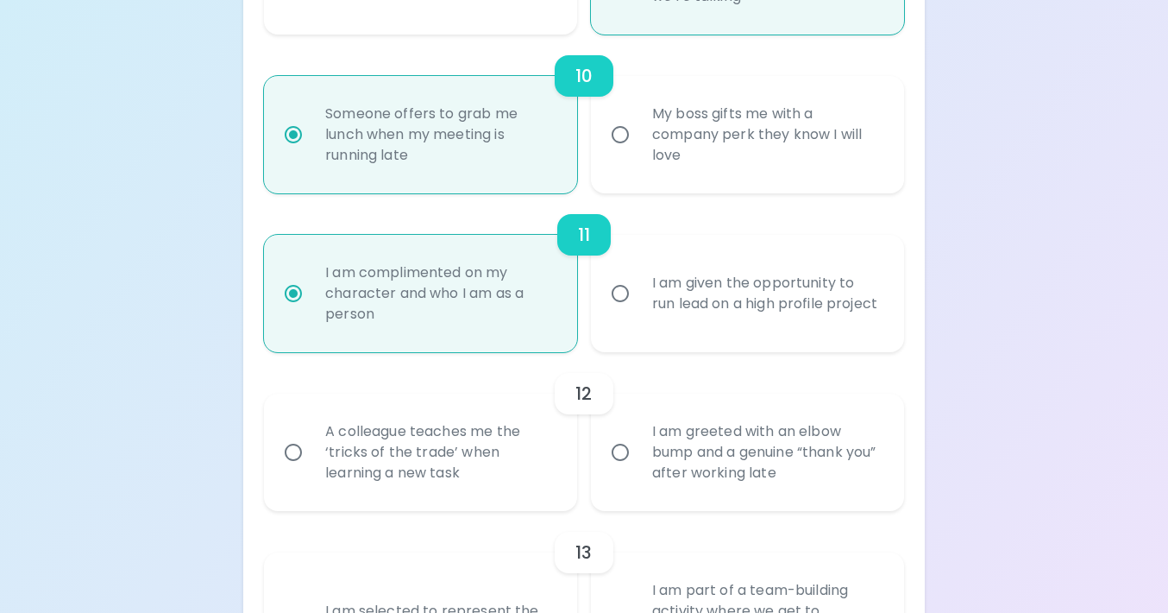
radio input "true"
click at [499, 504] on div "A colleague teaches me the ‘tricks of the trade’ when learning a new task" at bounding box center [440, 452] width 256 height 104
click at [312, 470] on input "A colleague teaches me the ‘tricks of the trade’ when learning a new task" at bounding box center [293, 452] width 36 height 36
radio input "false"
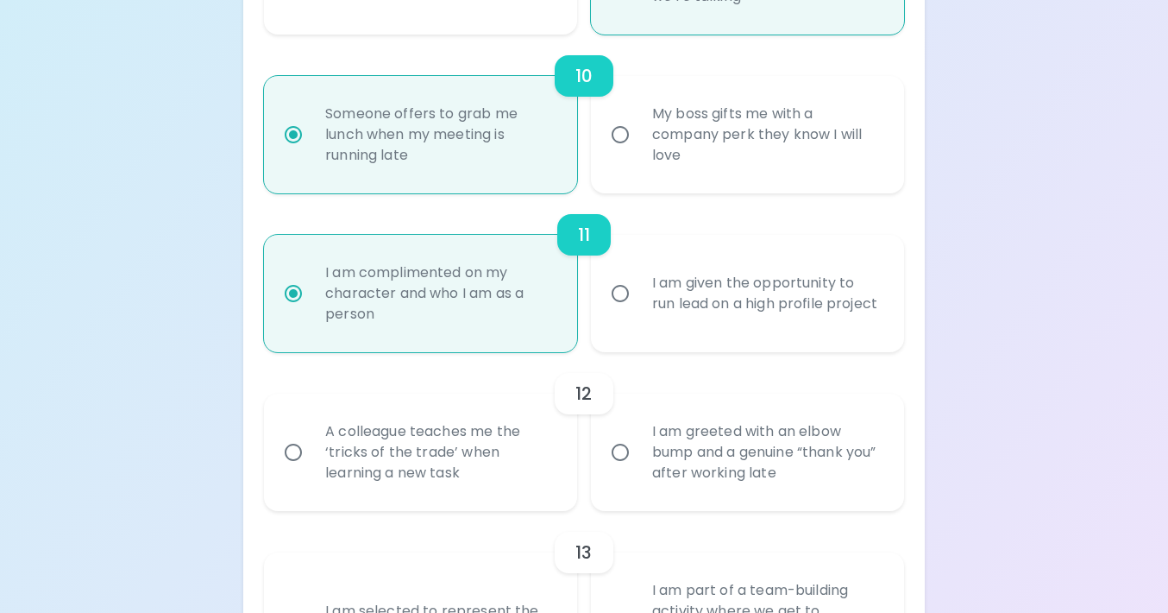
radio input "false"
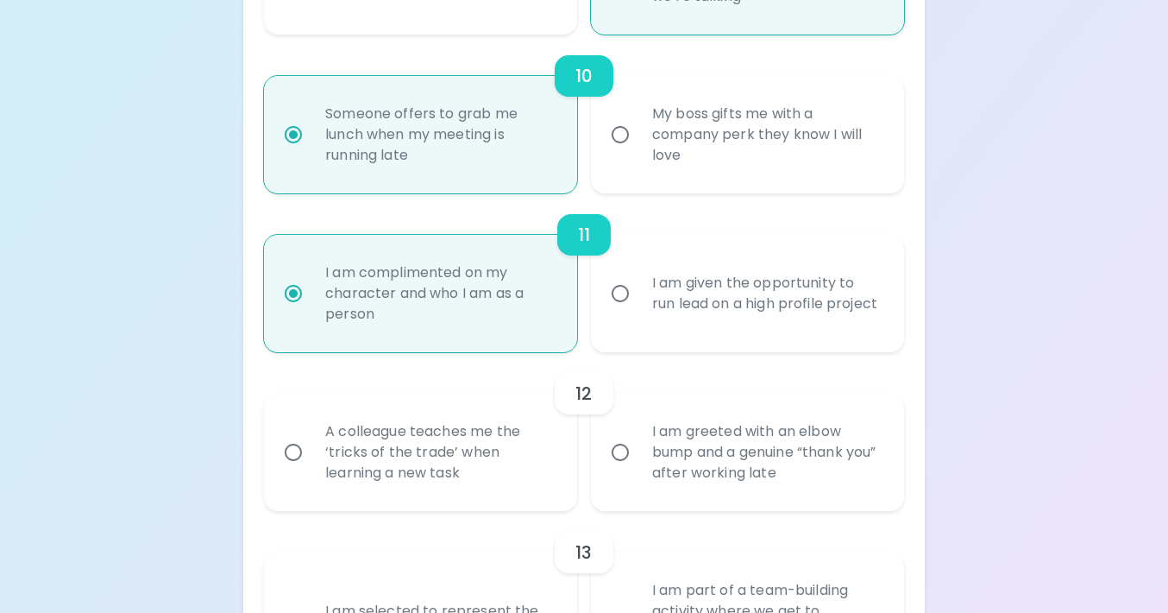
radio input "false"
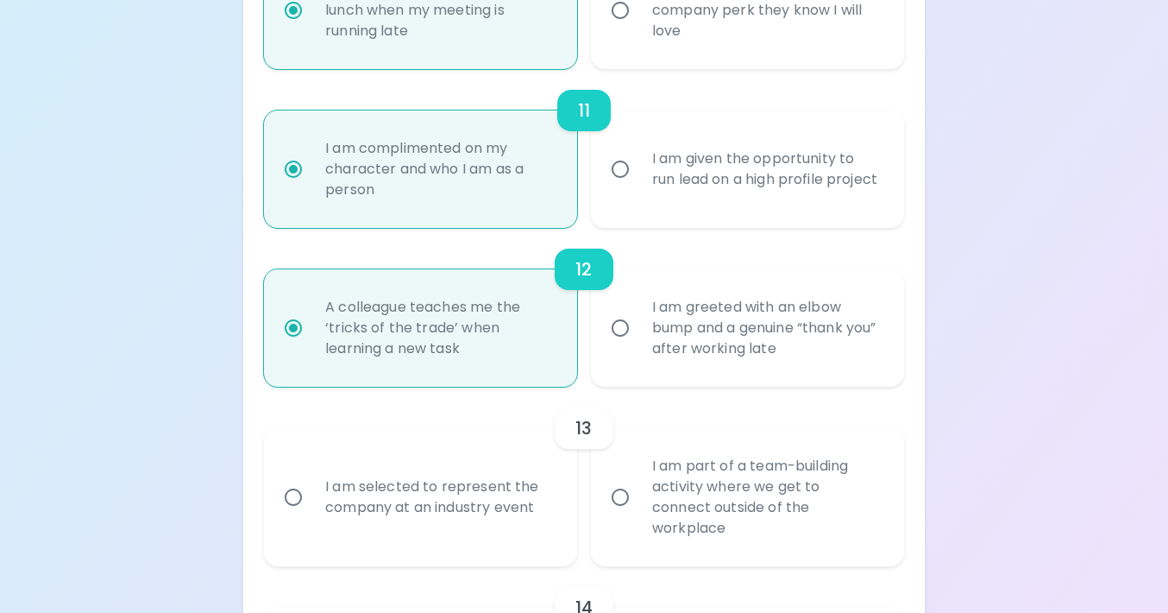
scroll to position [1946, 0]
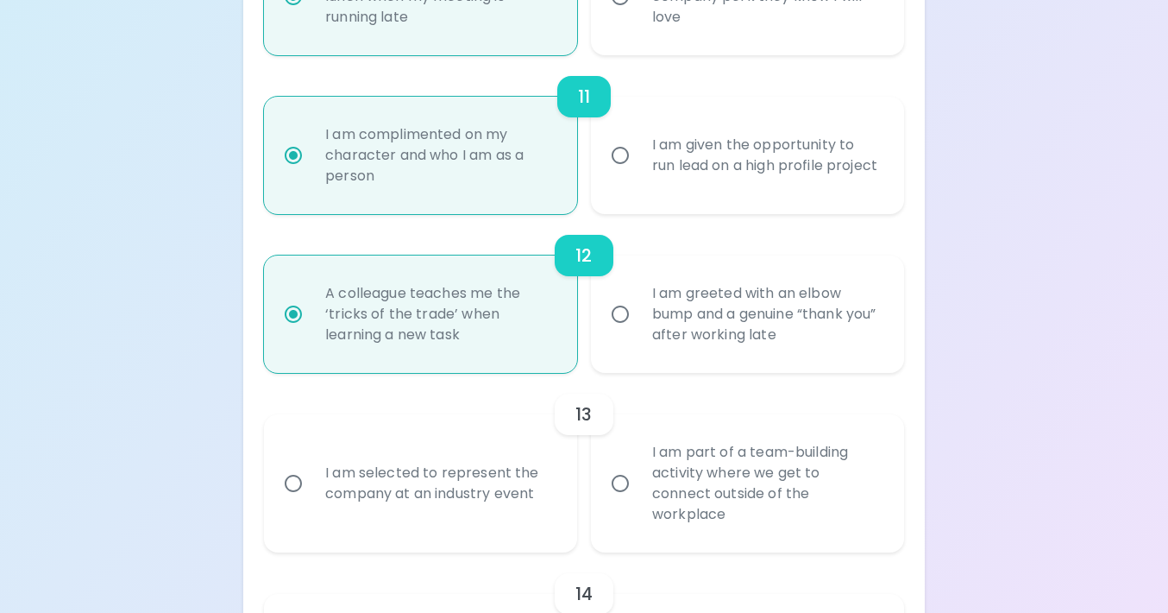
click at [702, 535] on div "I am part of a team-building activity where we get to connect outside of the wo…" at bounding box center [767, 483] width 256 height 124
click at [639, 501] on input "I am part of a team-building activity where we get to connect outside of the wo…" at bounding box center [620, 483] width 36 height 36
radio input "false"
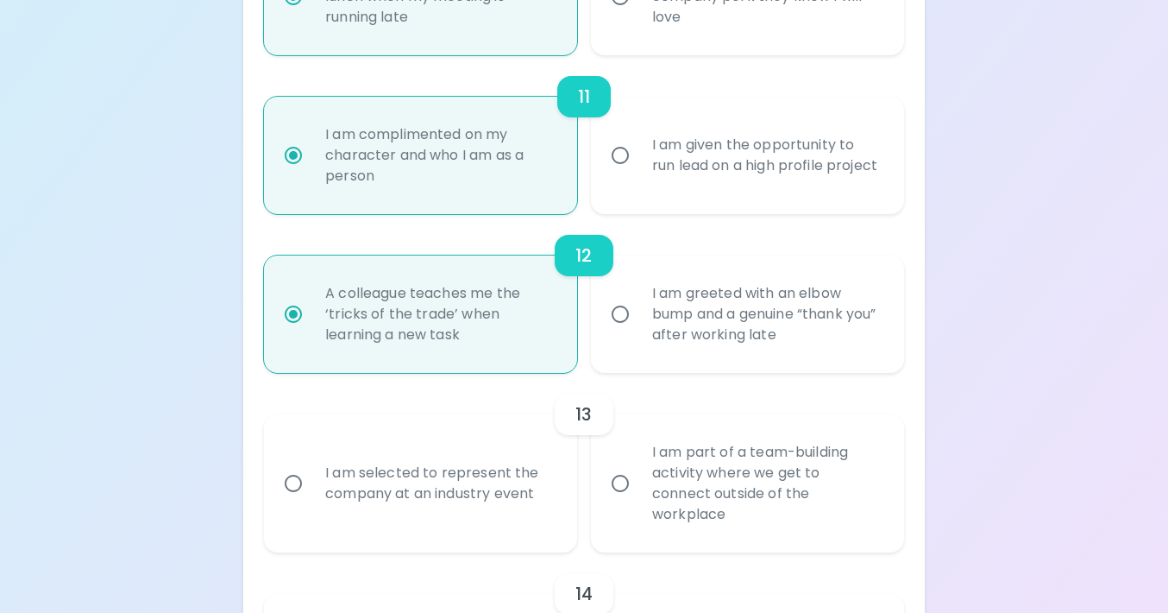
radio input "false"
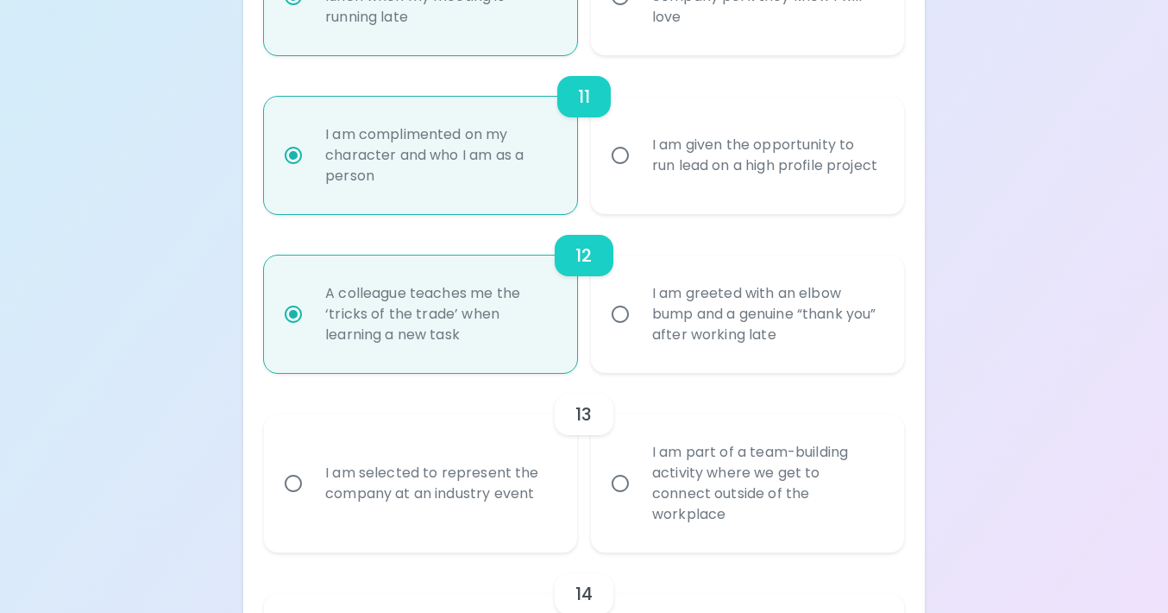
radio input "false"
radio input "true"
radio input "false"
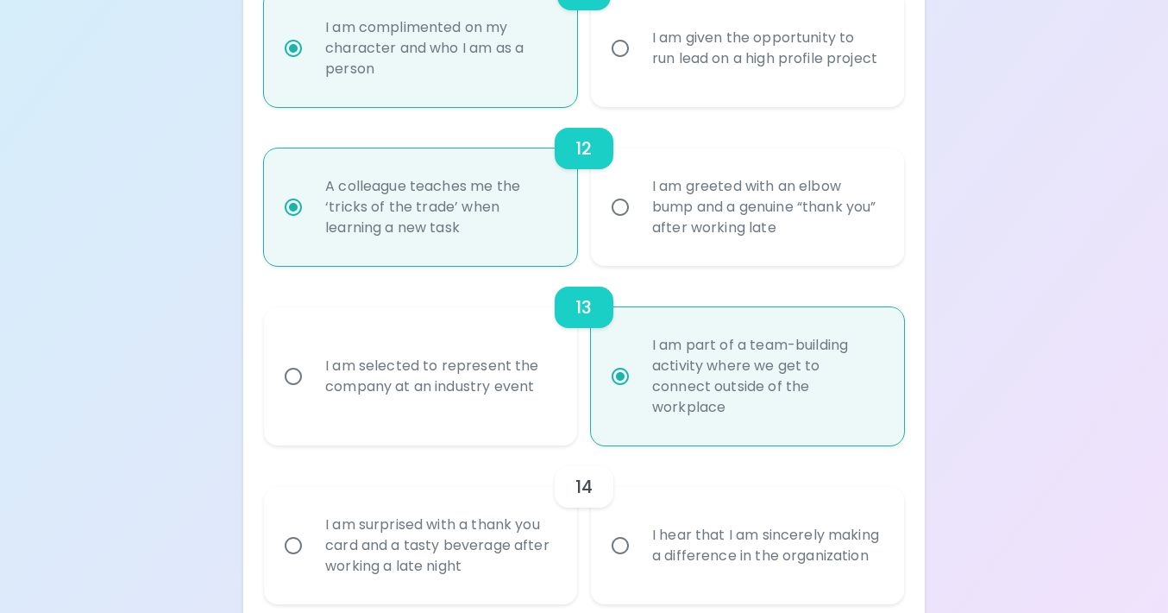
scroll to position [2084, 0]
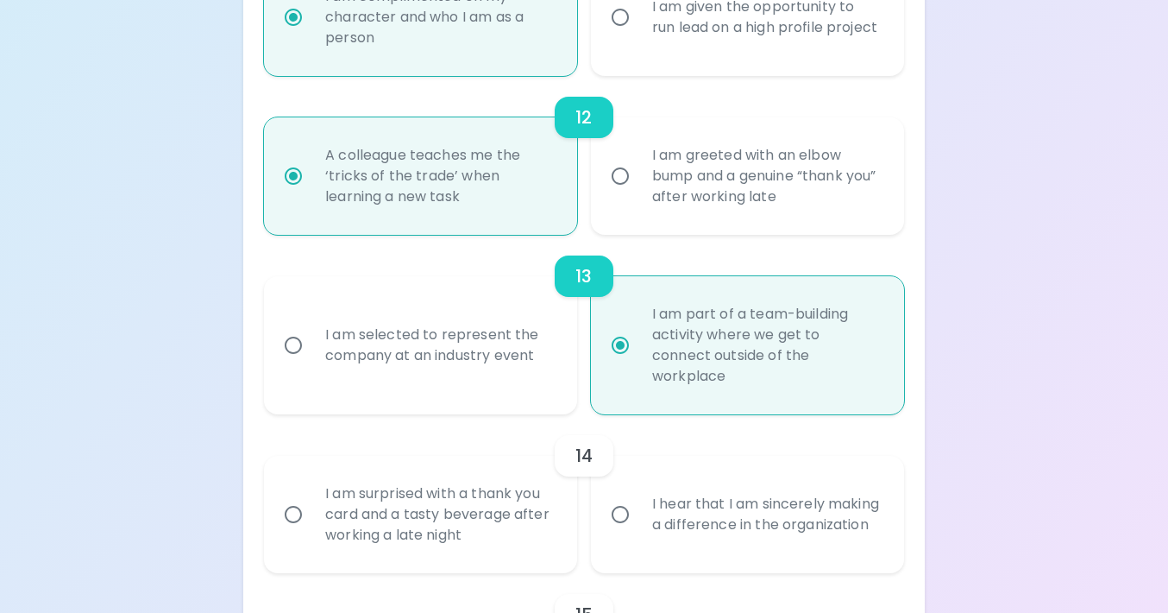
click at [701, 542] on div "I hear that I am sincerely making a difference in the organization" at bounding box center [767, 514] width 256 height 83
click at [639, 532] on input "I hear that I am sincerely making a difference in the organization" at bounding box center [620, 514] width 36 height 36
radio input "false"
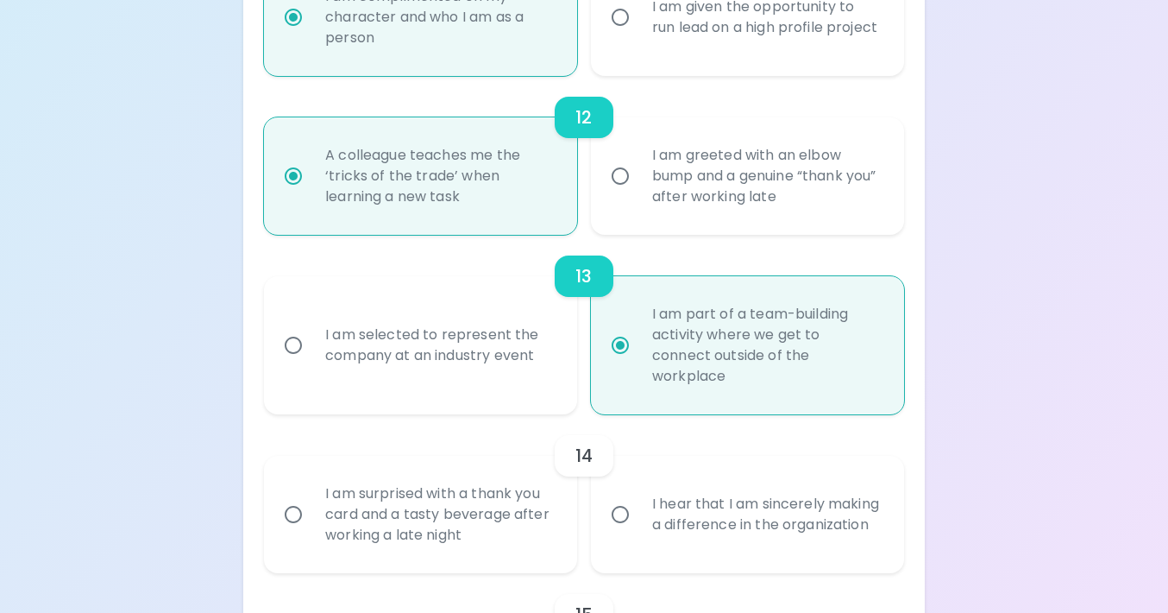
radio input "false"
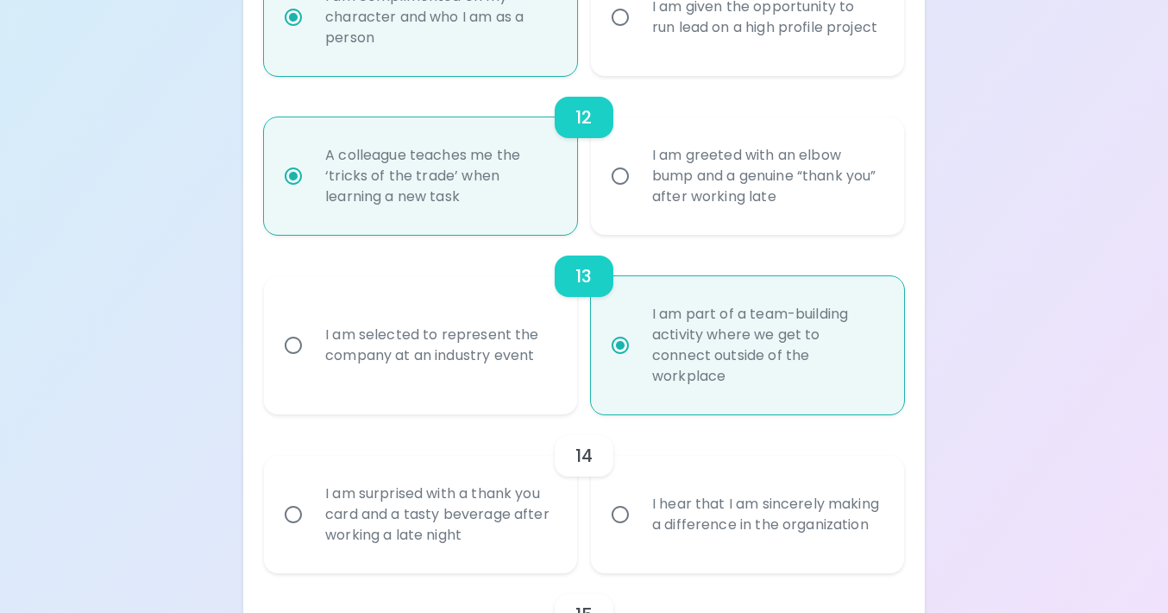
radio input "false"
radio input "true"
radio input "false"
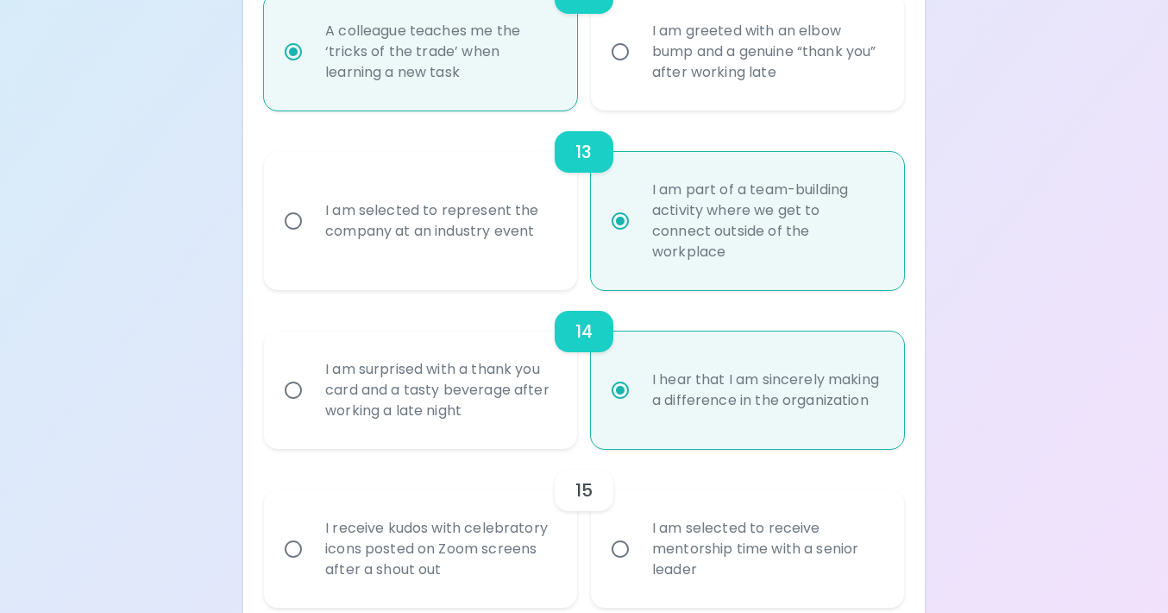
scroll to position [2222, 0]
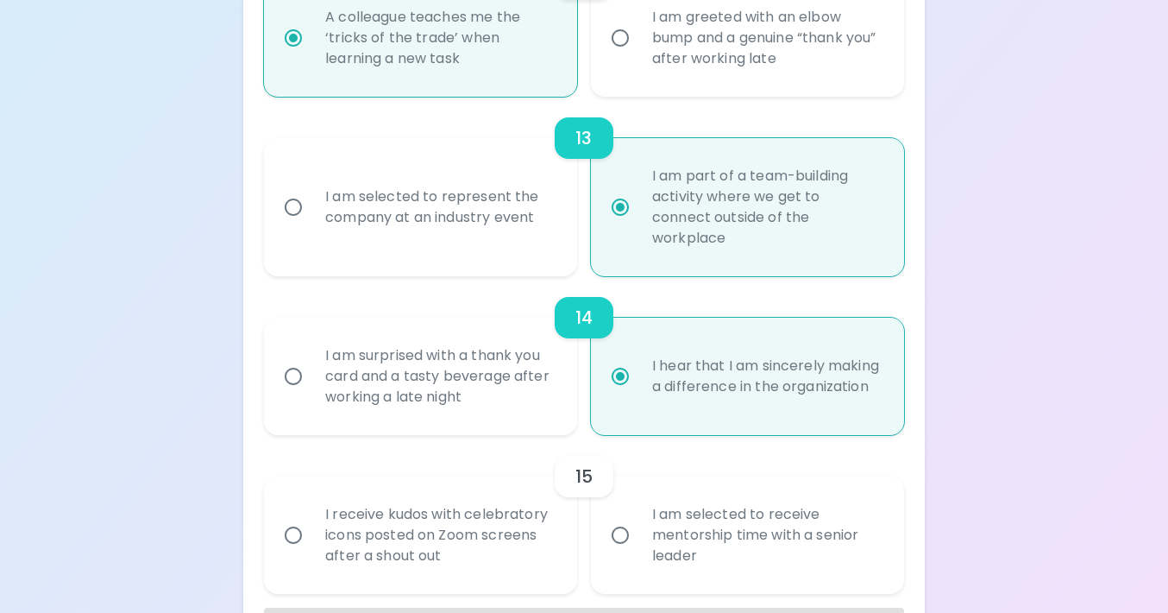
click at [668, 565] on div "I am selected to receive mentorship time with a senior leader" at bounding box center [767, 535] width 256 height 104
click at [639, 553] on input "I am selected to receive mentorship time with a senior leader" at bounding box center [620, 535] width 36 height 36
radio input "false"
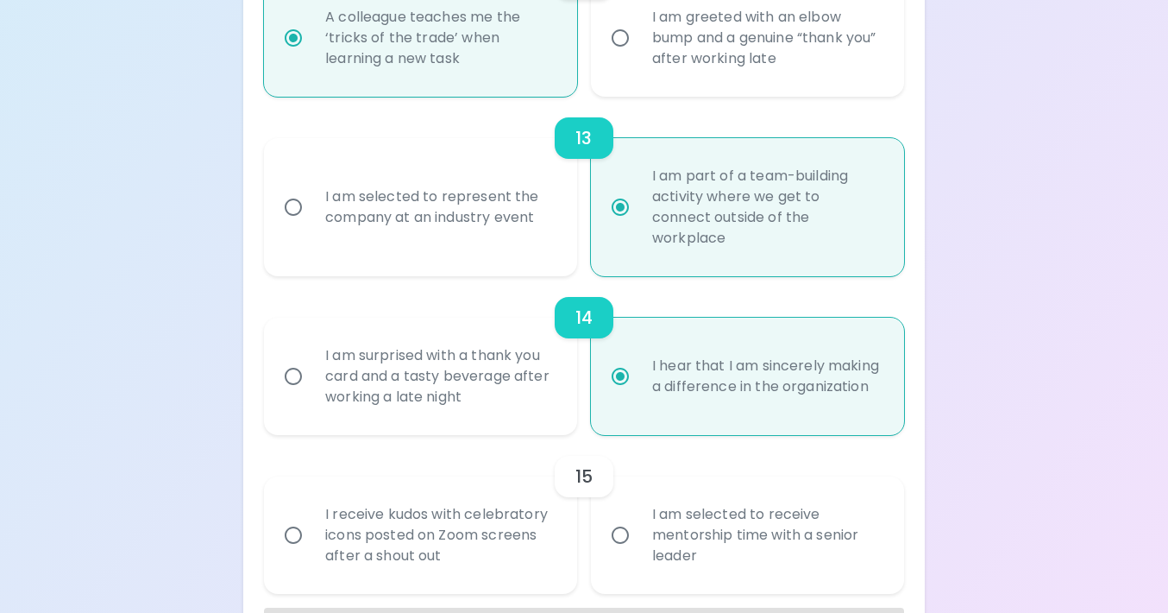
radio input "false"
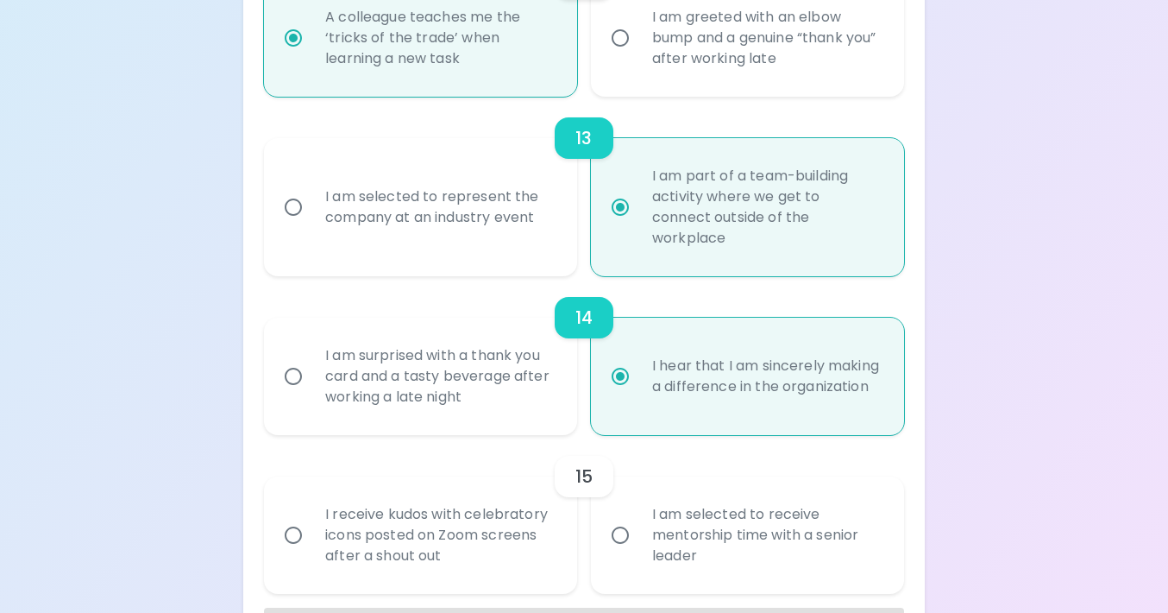
radio input "false"
radio input "true"
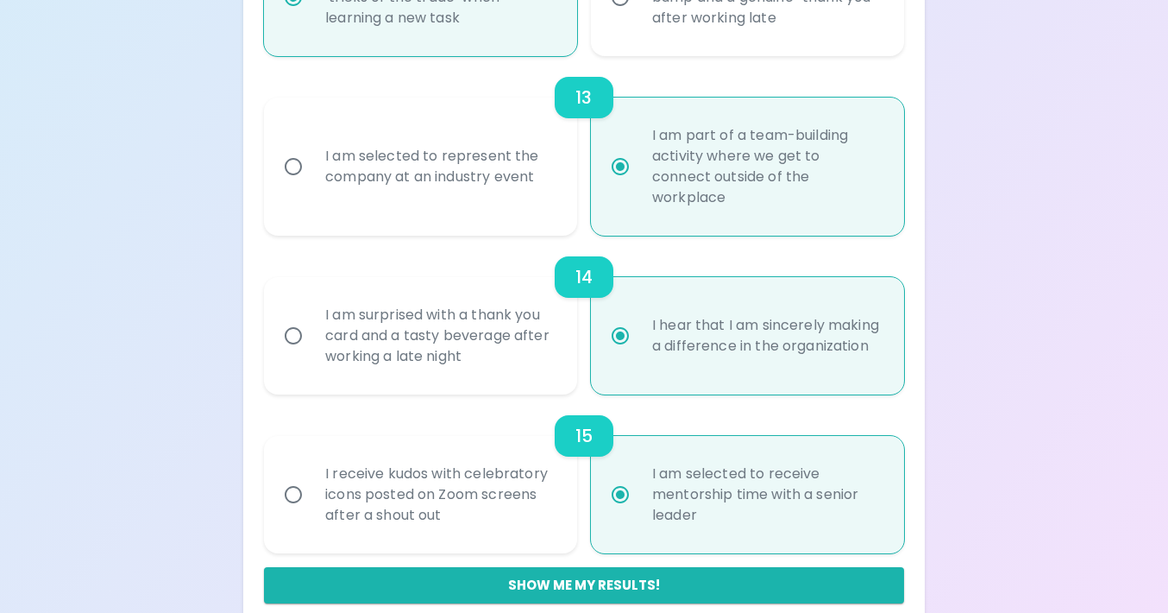
scroll to position [2288, 0]
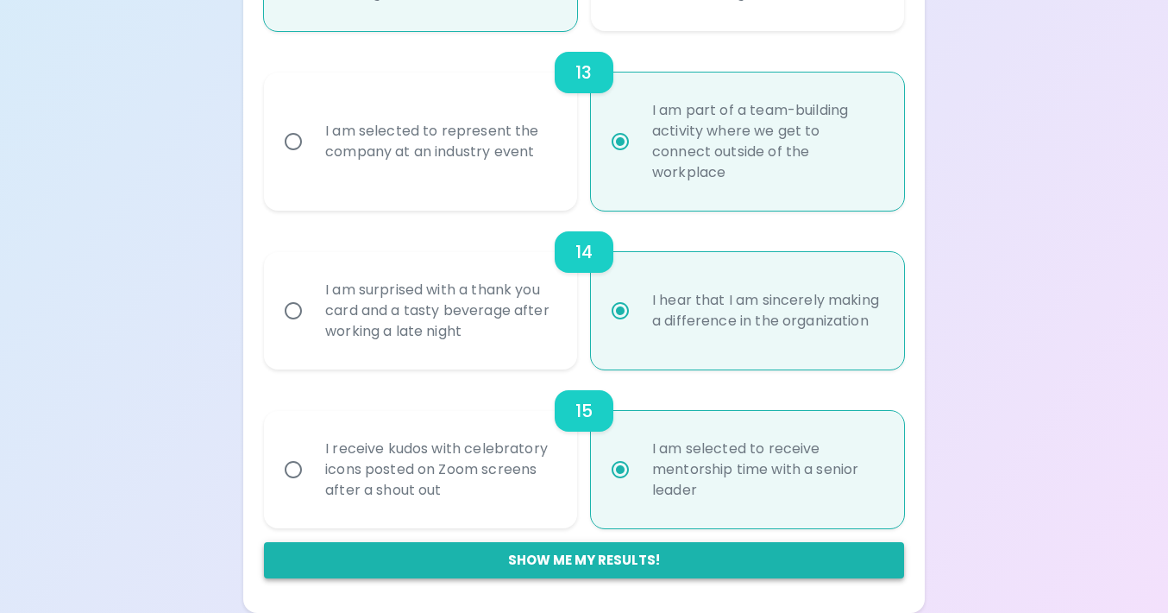
radio input "true"
click at [577, 551] on button "Show me my results!" at bounding box center [584, 560] width 640 height 36
radio input "false"
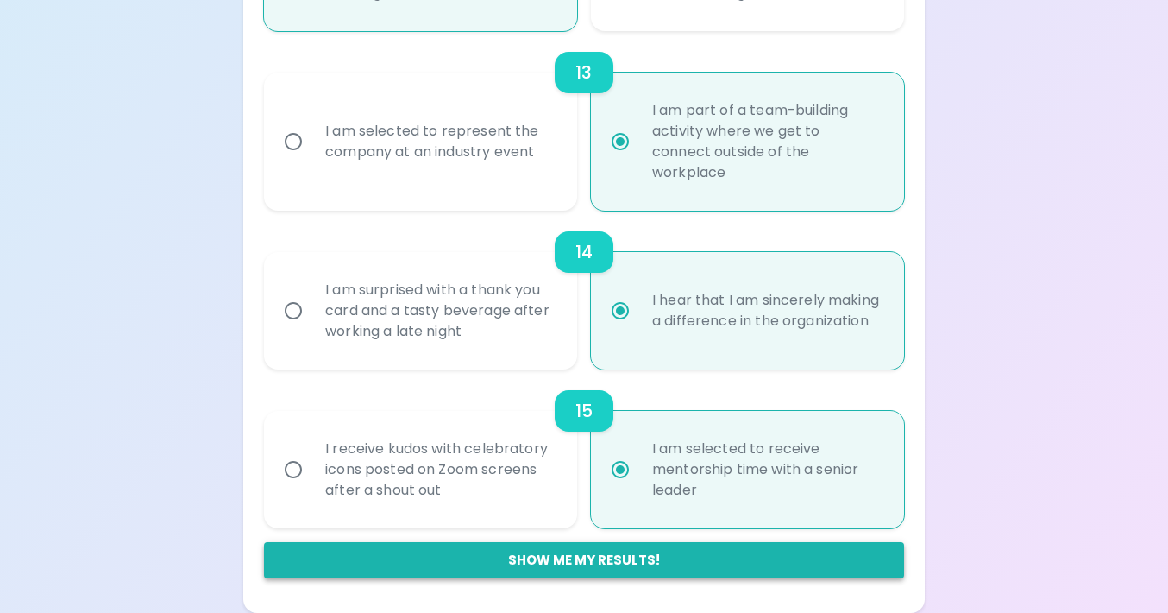
radio input "false"
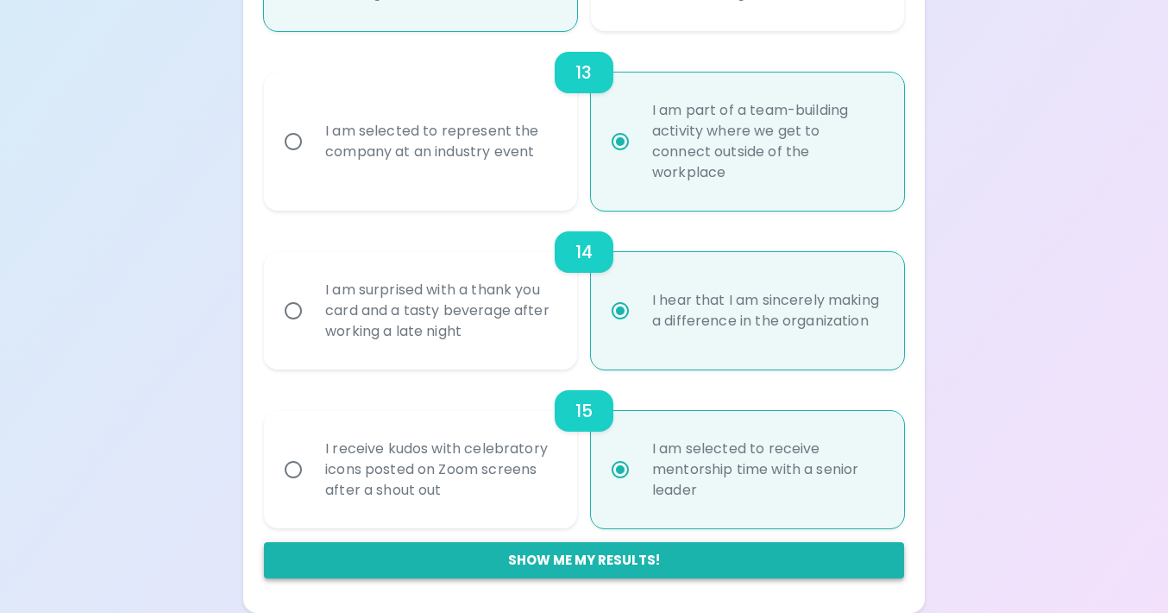
radio input "false"
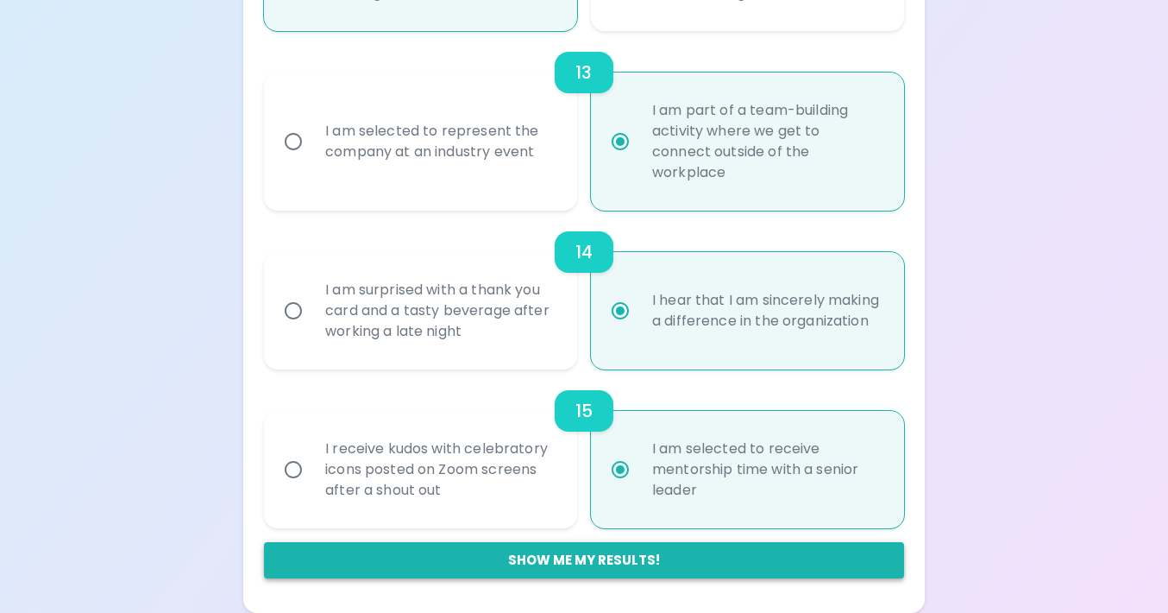
radio input "false"
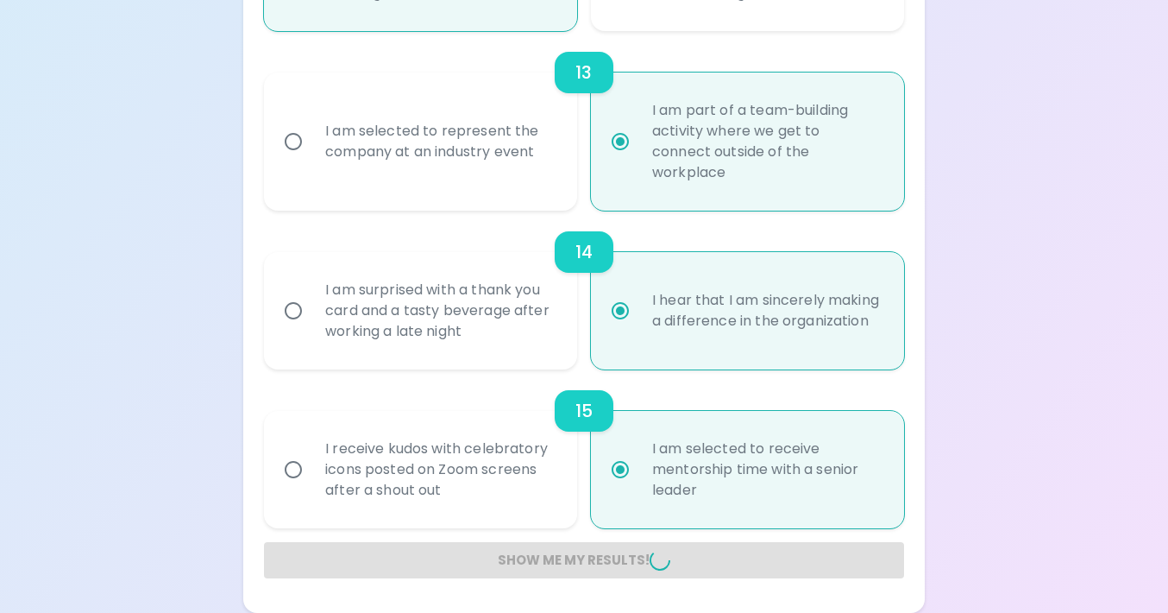
radio input "false"
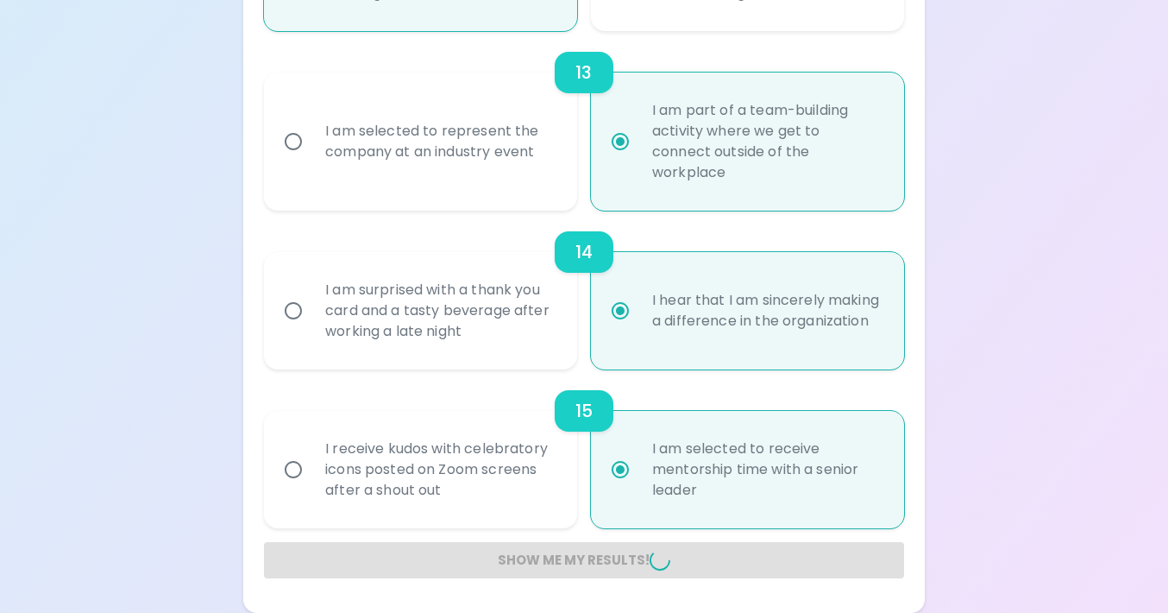
radio input "false"
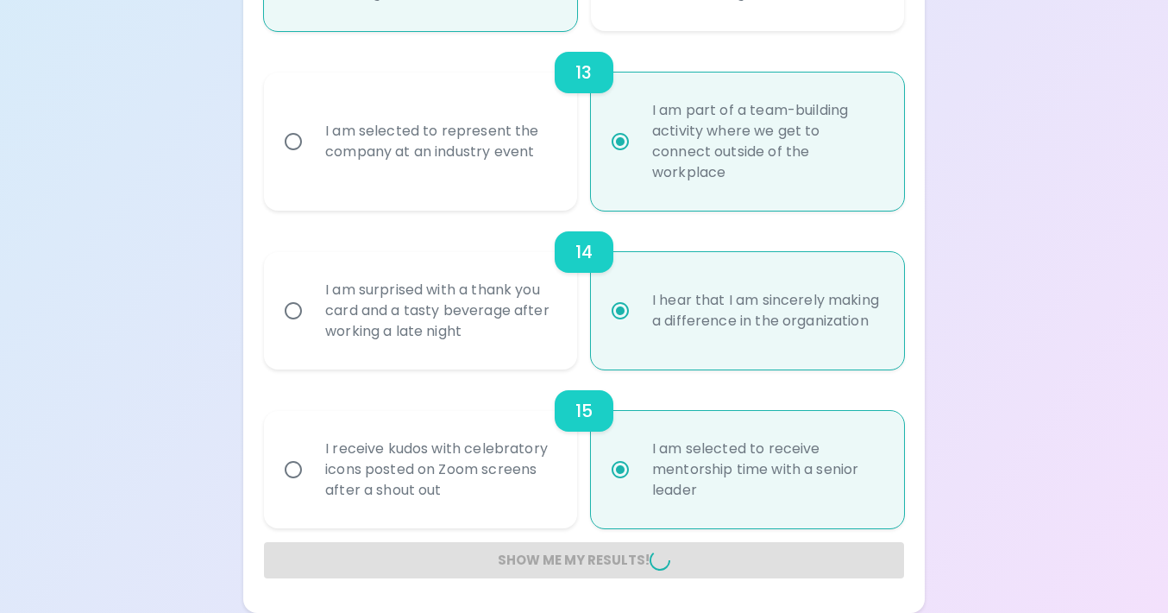
radio input "false"
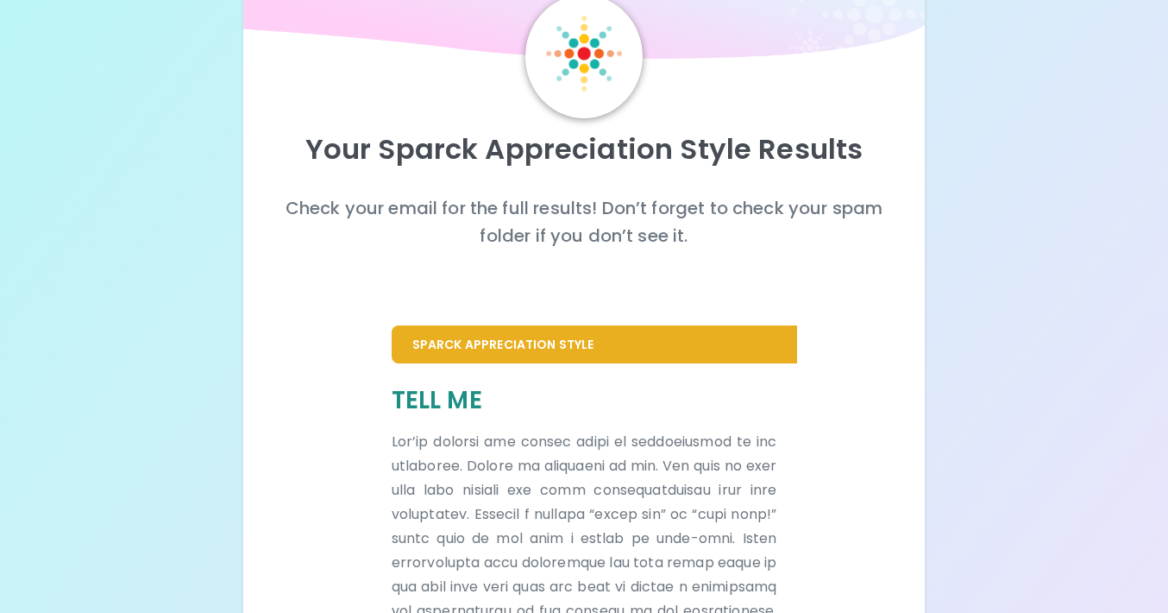
scroll to position [147, 0]
